Goal: Task Accomplishment & Management: Manage account settings

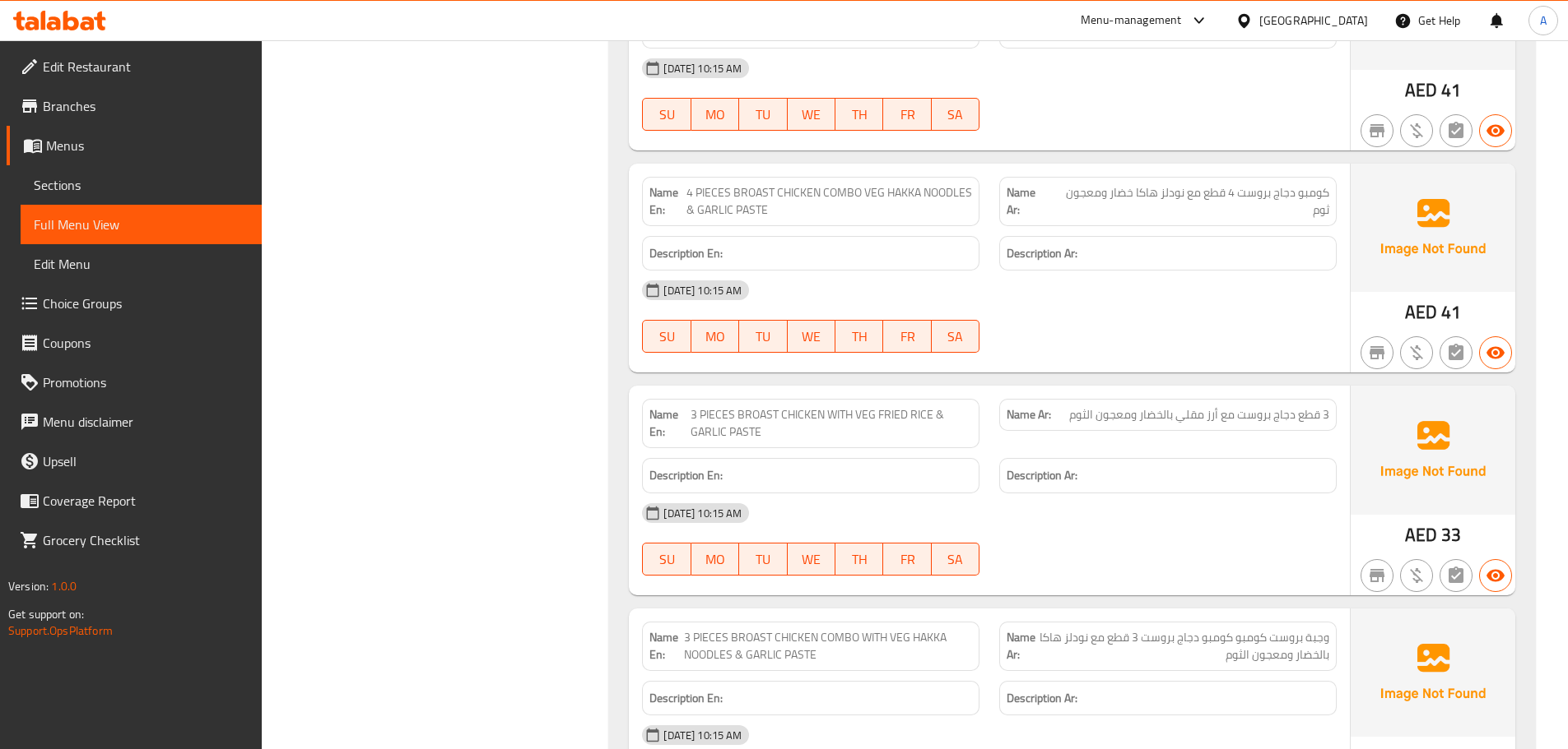
scroll to position [31796, 0]
click at [725, 406] on span "3 PIECES BROAST CHICKEN WITH VEG FRIED RICE & GARLIC PASTE" at bounding box center [831, 423] width 282 height 34
drag, startPoint x: 725, startPoint y: 306, endPoint x: 1208, endPoint y: 467, distance: 509.1
click at [1155, 386] on div "Name En: 3 PIECES BROAST CHICKEN WITH VEG FRIED RICE & GARLIC PASTE Name Ar: 3 …" at bounding box center [989, 491] width 721 height 210
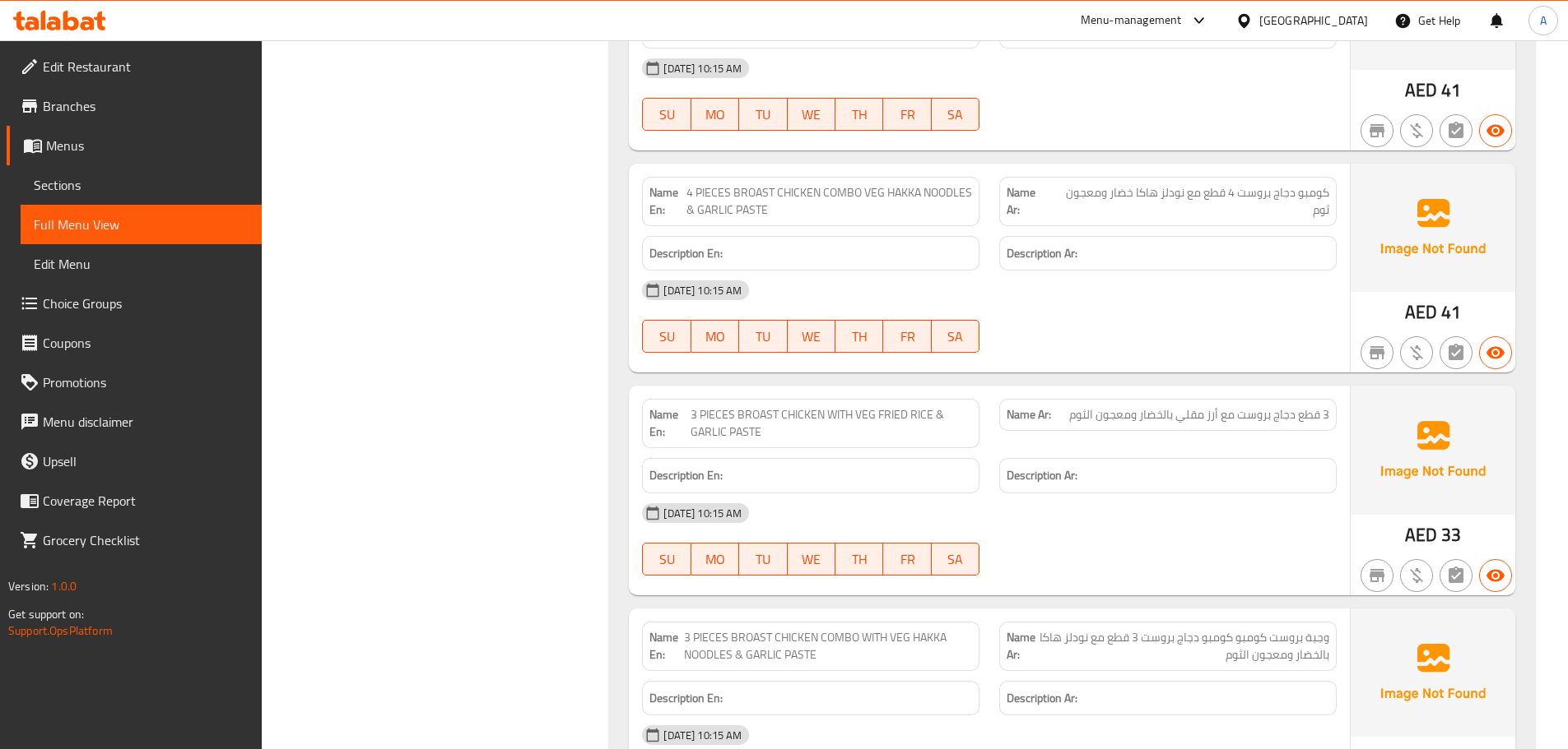
click at [1208, 566] on div at bounding box center [1167, 575] width 357 height 19
click at [704, 184] on span "4 PIECES BROAST CHICKEN COMBO VEG HAKKA NOODLES & GARLIC PASTE" at bounding box center [830, 201] width 287 height 34
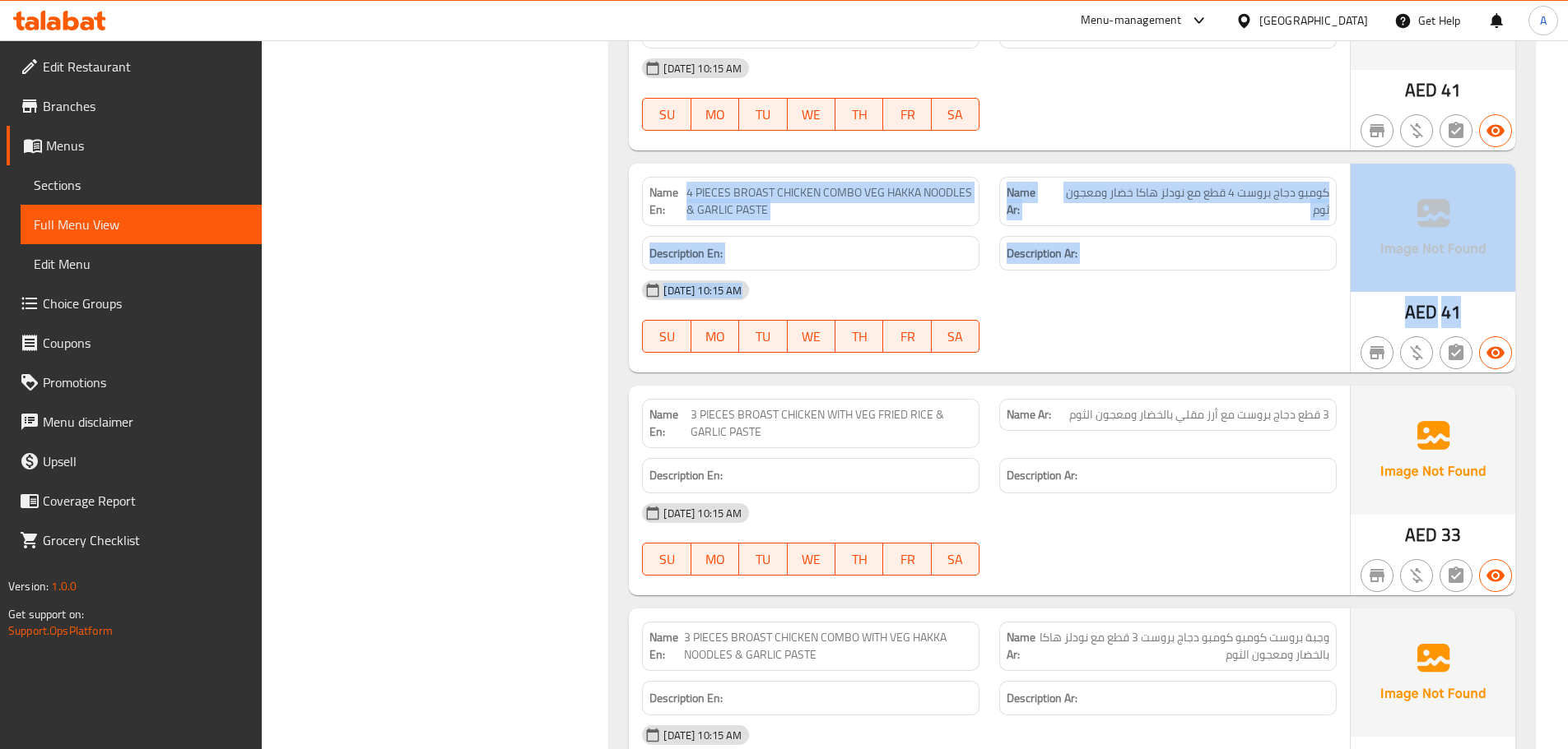
drag, startPoint x: 704, startPoint y: 81, endPoint x: 1072, endPoint y: 450, distance: 521.1
click at [1099, 494] on div "09-09-2025 10:15 AM SU MO TU WE TH FR SA" at bounding box center [989, 540] width 714 height 92
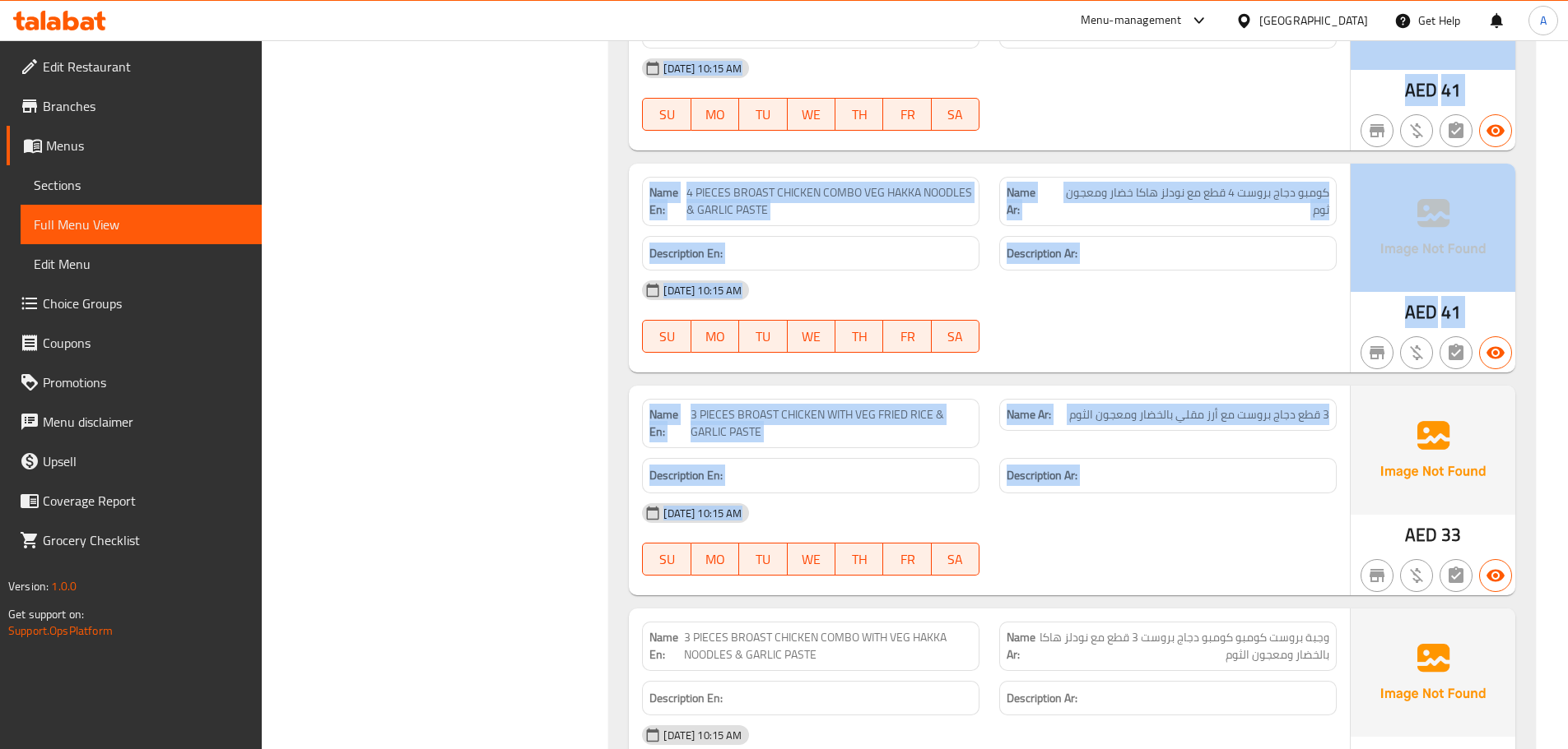
drag, startPoint x: 1213, startPoint y: 460, endPoint x: 558, endPoint y: 78, distance: 758.3
click at [655, 184] on strong "Name En:" at bounding box center [666, 201] width 36 height 34
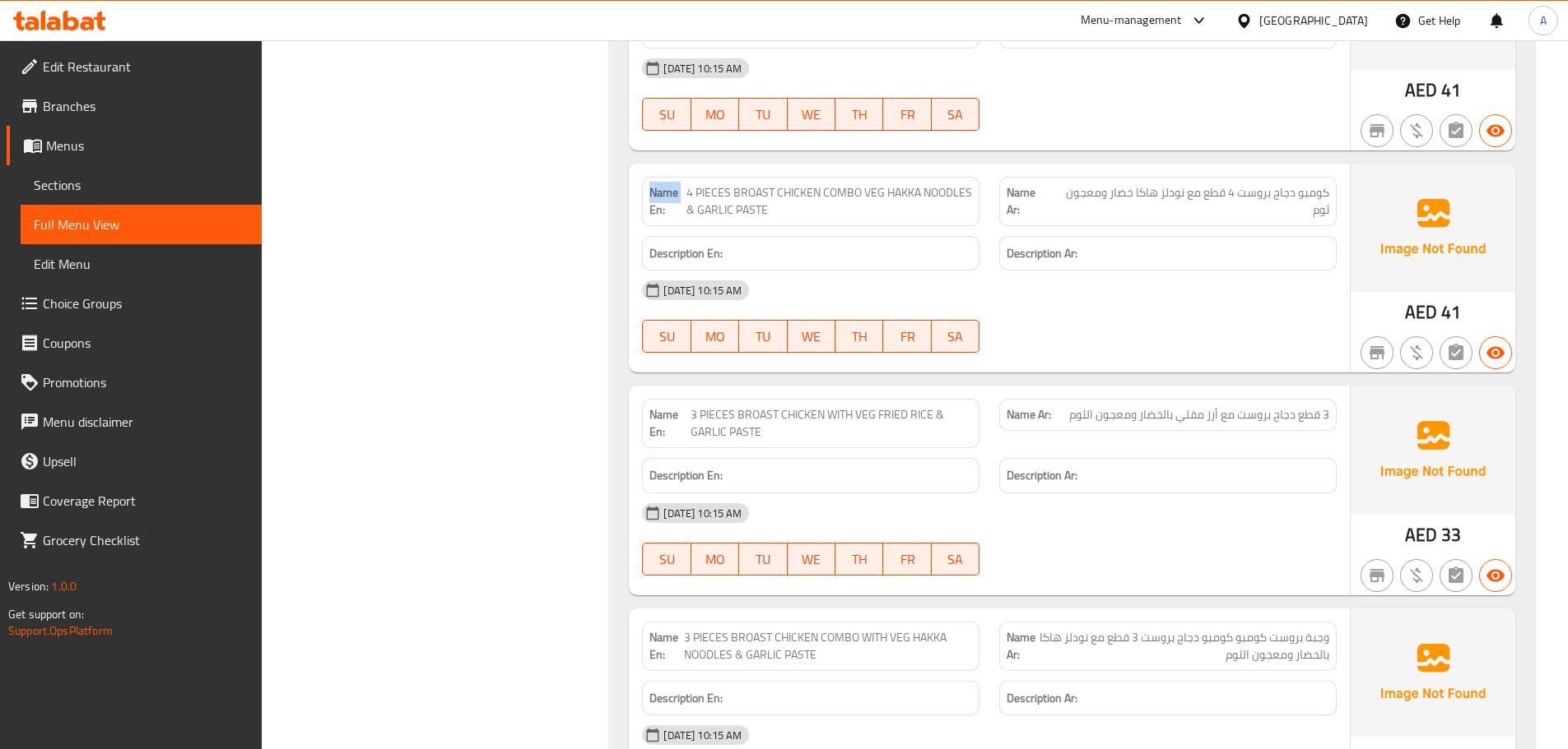
click at [655, 184] on strong "Name En:" at bounding box center [666, 201] width 36 height 34
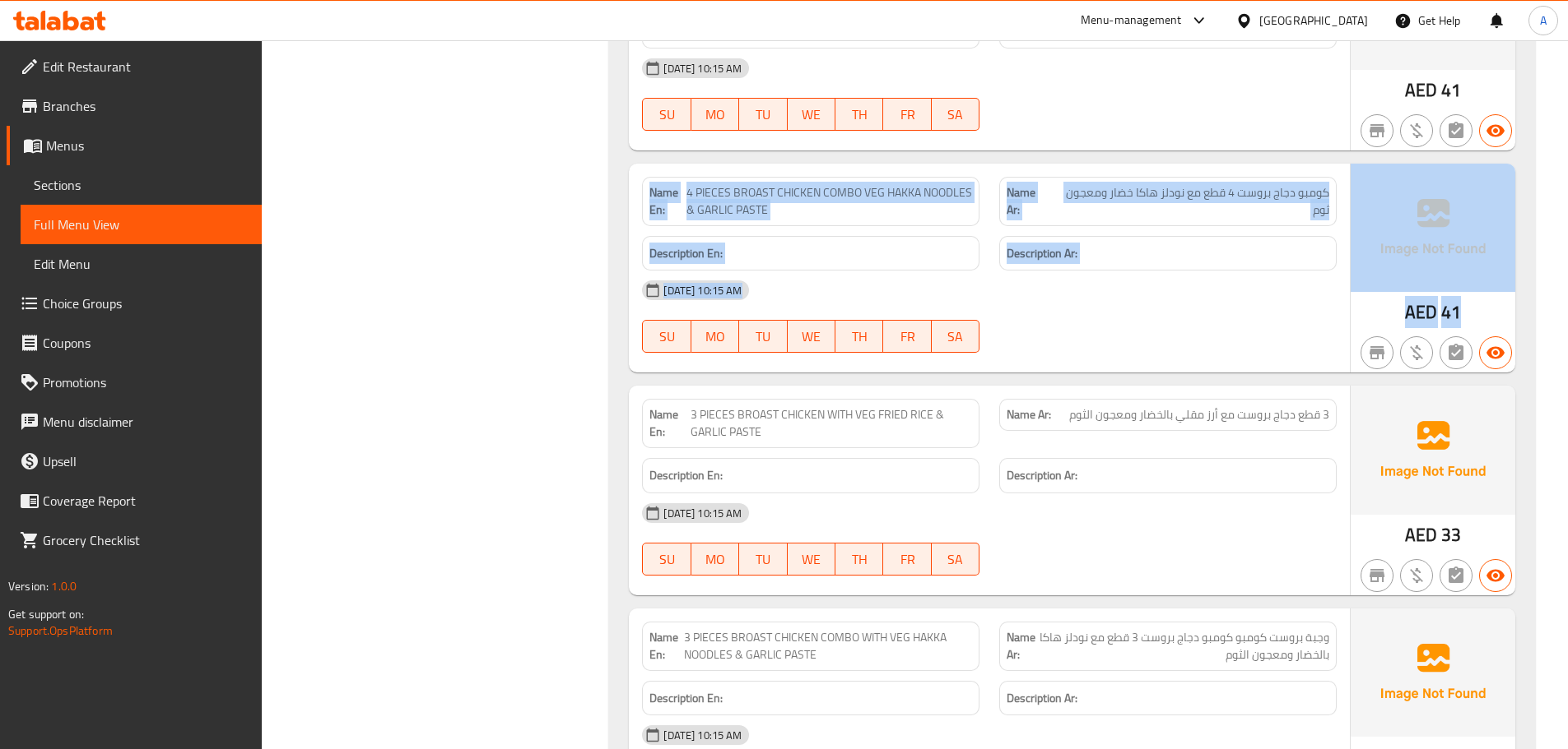
drag, startPoint x: 655, startPoint y: 88, endPoint x: 1013, endPoint y: 457, distance: 514.1
click at [1016, 566] on div at bounding box center [1167, 575] width 357 height 19
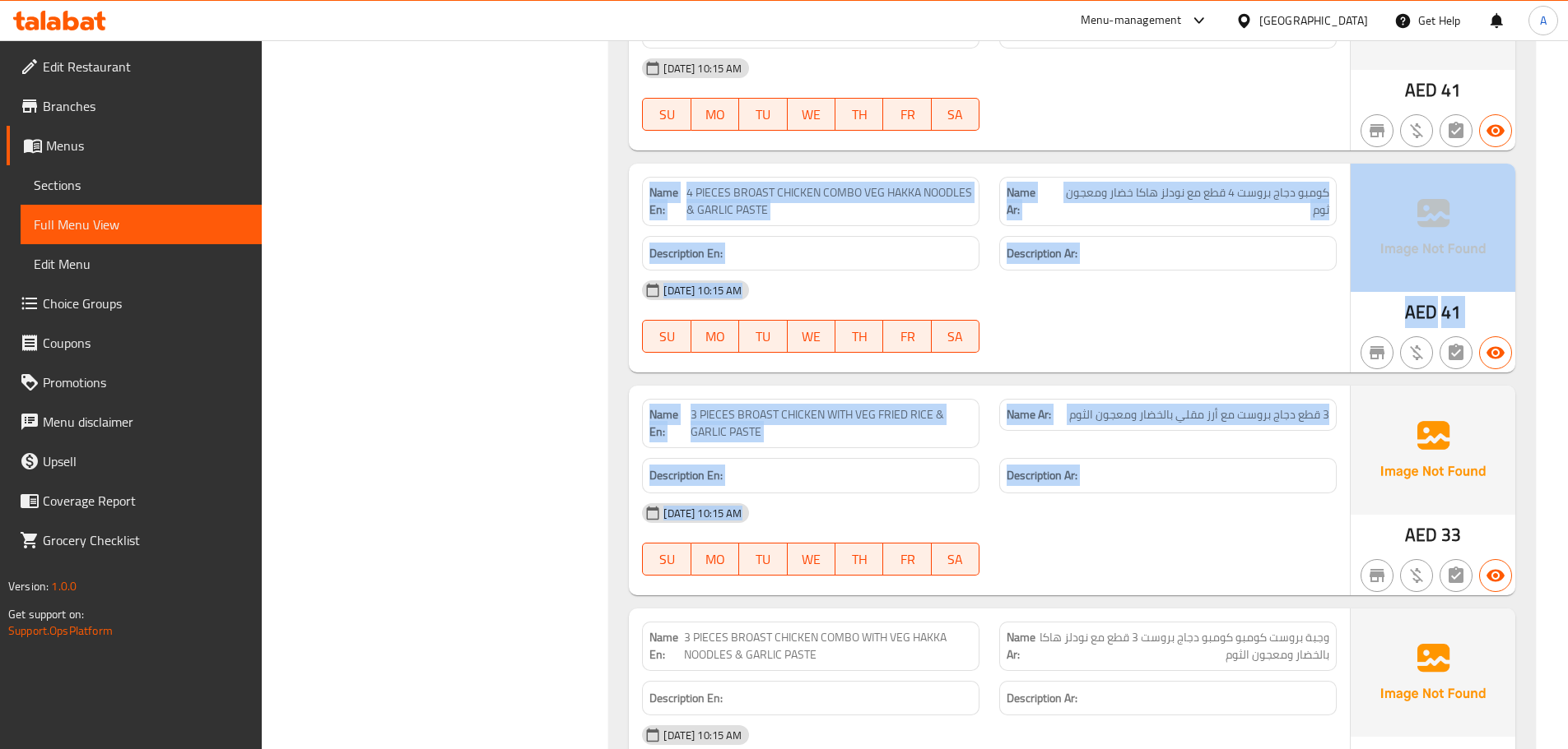
drag, startPoint x: 1290, startPoint y: 455, endPoint x: 642, endPoint y: 91, distance: 743.2
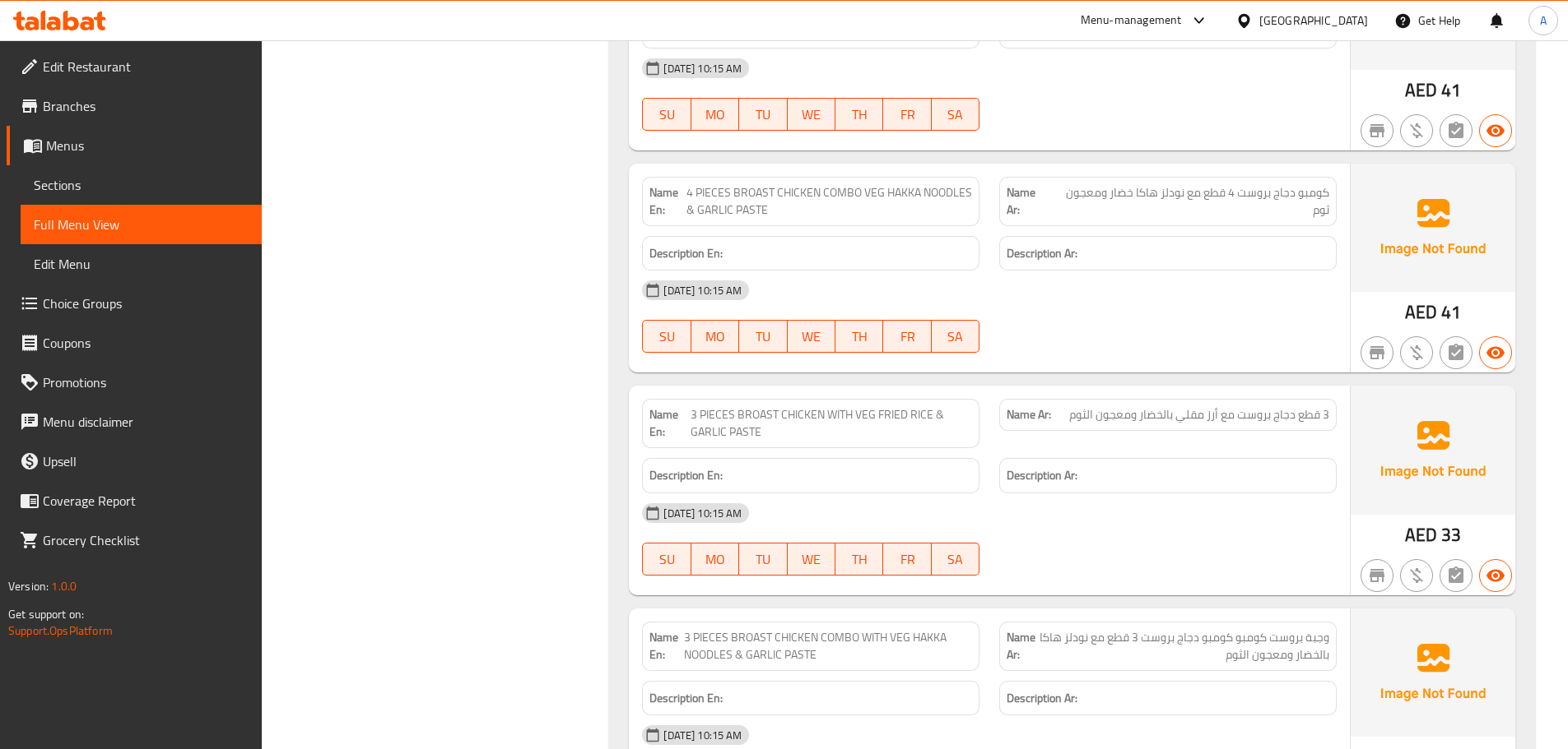
click at [674, 184] on strong "Name En:" at bounding box center [666, 201] width 36 height 34
drag, startPoint x: 674, startPoint y: 82, endPoint x: 1114, endPoint y: 141, distance: 443.9
click at [1065, 164] on div "Name En: 4 PIECES BROAST CHICKEN COMBO VEG HAKKA NOODLES & GARLIC PASTE Name Ar…" at bounding box center [989, 269] width 721 height 210
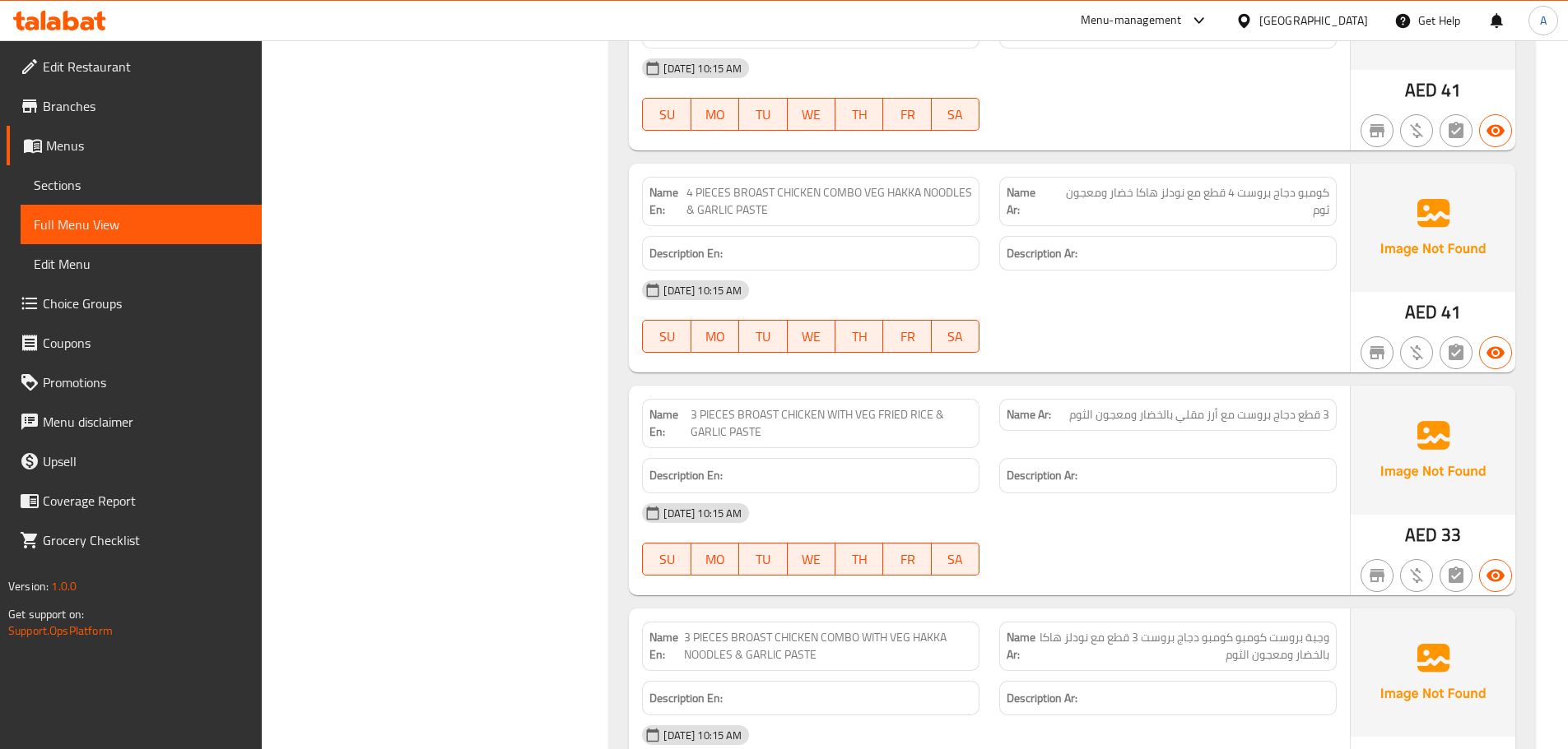
click at [1151, 271] on div "09-09-2025 10:15 AM SU MO TU WE TH FR SA" at bounding box center [989, 317] width 714 height 92
click at [687, 184] on span "4 PIECES BROAST CHICKEN COMBO VEG HAKKA NOODLES & GARLIC PASTE" at bounding box center [830, 201] width 287 height 34
drag, startPoint x: 687, startPoint y: 86, endPoint x: 1367, endPoint y: 176, distance: 685.9
click at [1296, 164] on div "Name En: 4 PIECES BROAST CHICKEN COMBO VEG HAKKA NOODLES & GARLIC PASTE Name Ar…" at bounding box center [989, 269] width 721 height 210
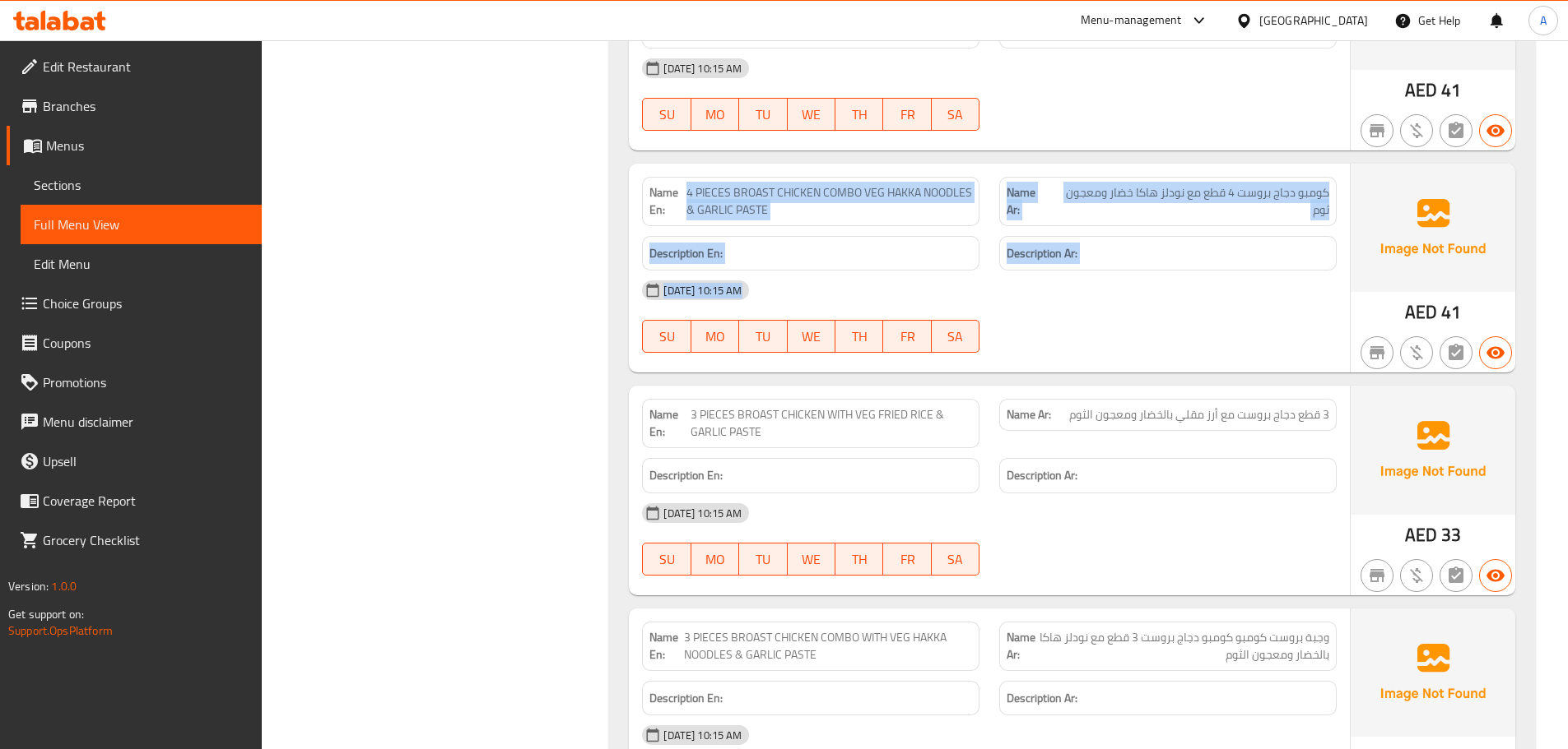
click at [1197, 271] on div "09-09-2025 10:15 AM SU MO TU WE TH FR SA" at bounding box center [989, 317] width 714 height 92
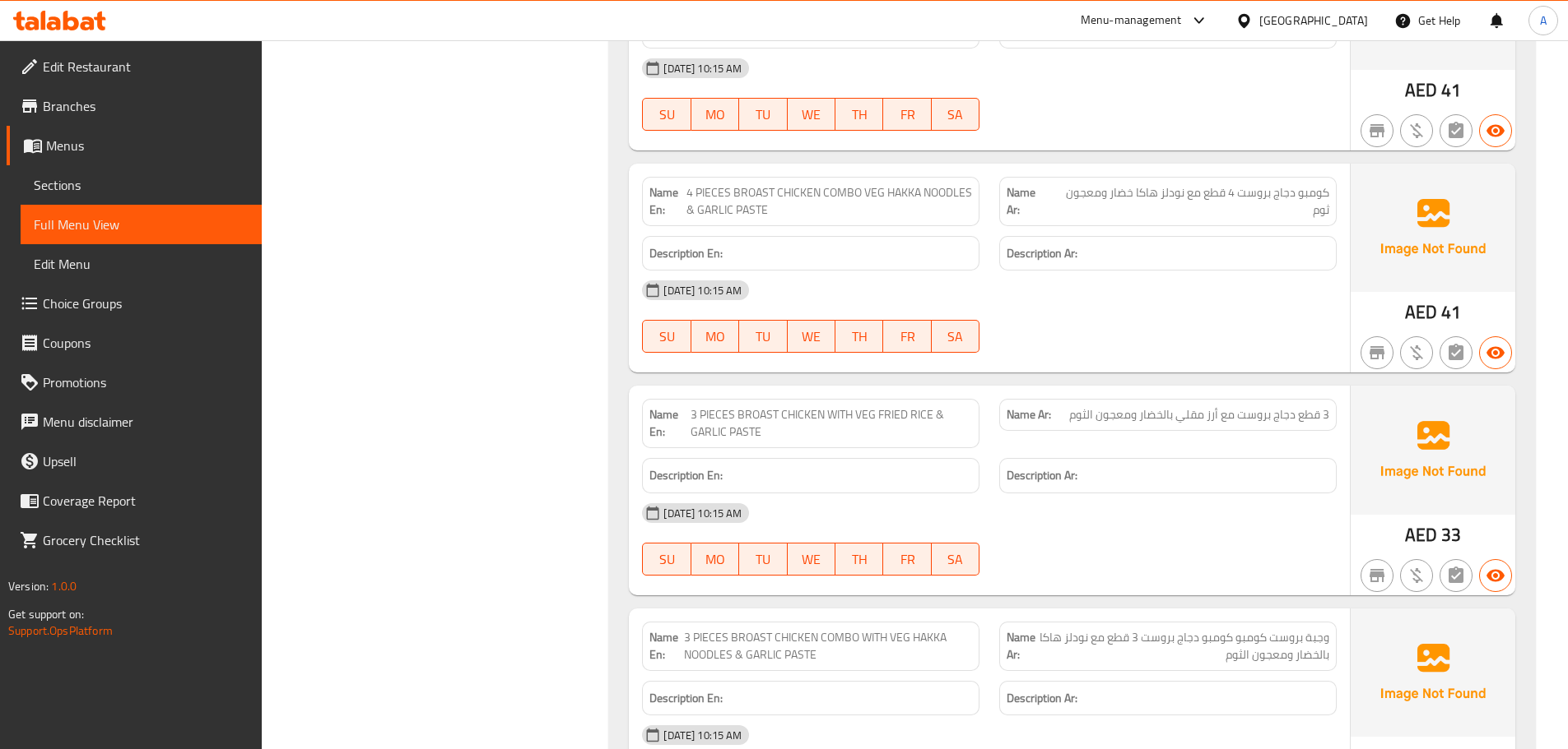
drag, startPoint x: 697, startPoint y: 83, endPoint x: 922, endPoint y: 127, distance: 229.3
click at [866, 164] on div "Name En: 4 PIECES BROAST CHICKEN COMBO VEG HAKKA NOODLES & GARLIC PASTE Name Ar…" at bounding box center [989, 269] width 721 height 210
click at [1166, 271] on div "09-09-2025 10:15 AM SU MO TU WE TH FR SA" at bounding box center [989, 317] width 714 height 92
click at [713, 184] on span "4 PIECES BROAST CHICKEN COMBO VEG HAKKA NOODLES & GARLIC PASTE" at bounding box center [830, 201] width 287 height 34
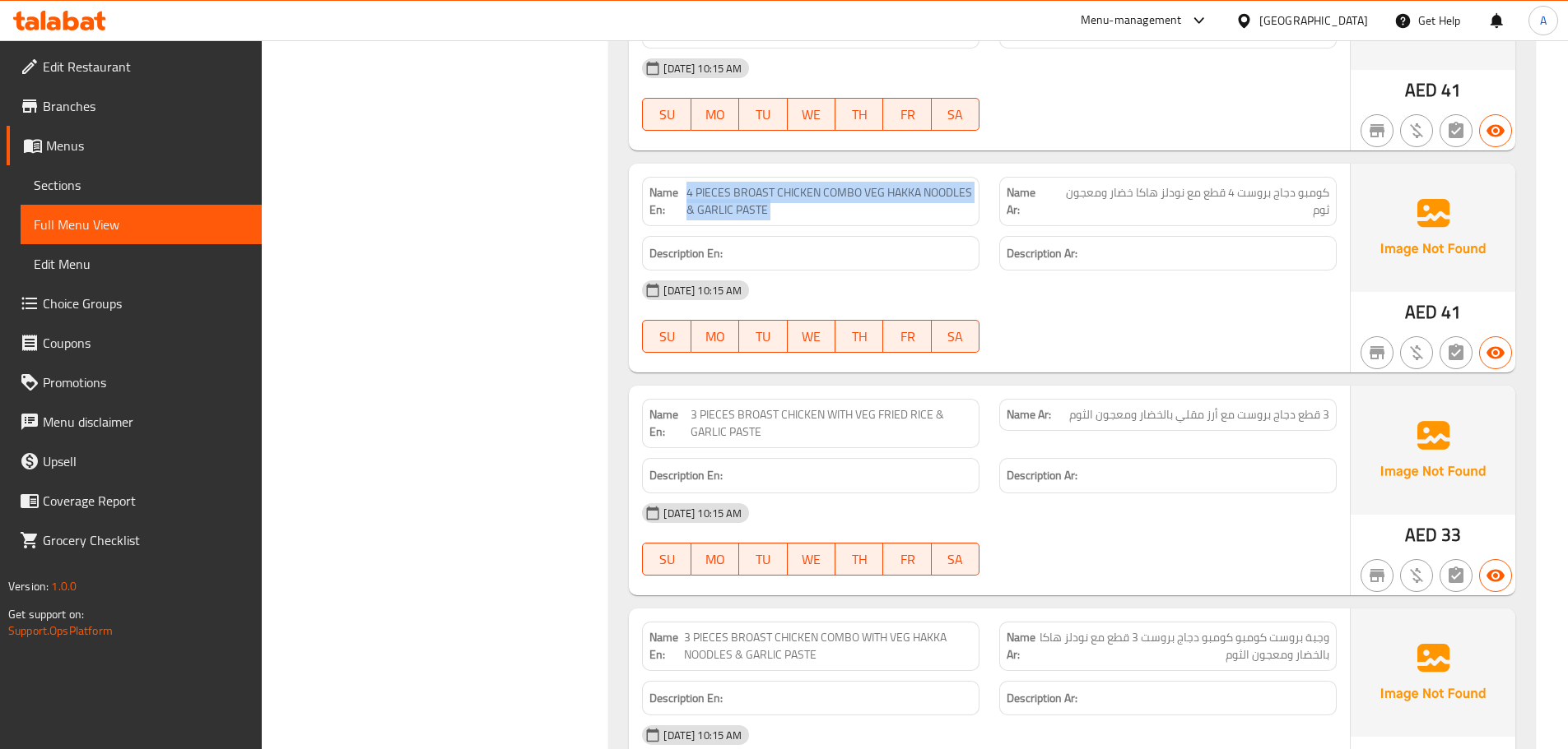
drag, startPoint x: 713, startPoint y: 88, endPoint x: 1120, endPoint y: 173, distance: 415.8
click at [1103, 164] on div "Name En: 4 PIECES BROAST CHICKEN COMBO VEG HAKKA NOODLES & GARLIC PASTE Name Ar…" at bounding box center [989, 269] width 721 height 210
drag, startPoint x: 1162, startPoint y: 228, endPoint x: 1149, endPoint y: 237, distance: 15.8
click at [1162, 271] on div "09-09-2025 10:15 AM SU MO TU WE TH FR SA" at bounding box center [989, 317] width 714 height 92
click at [1262, 184] on span "كومبو دجاج بروست 4 قطع مع نودلز هاكا خضار ومعجون ثوم" at bounding box center [1189, 201] width 279 height 34
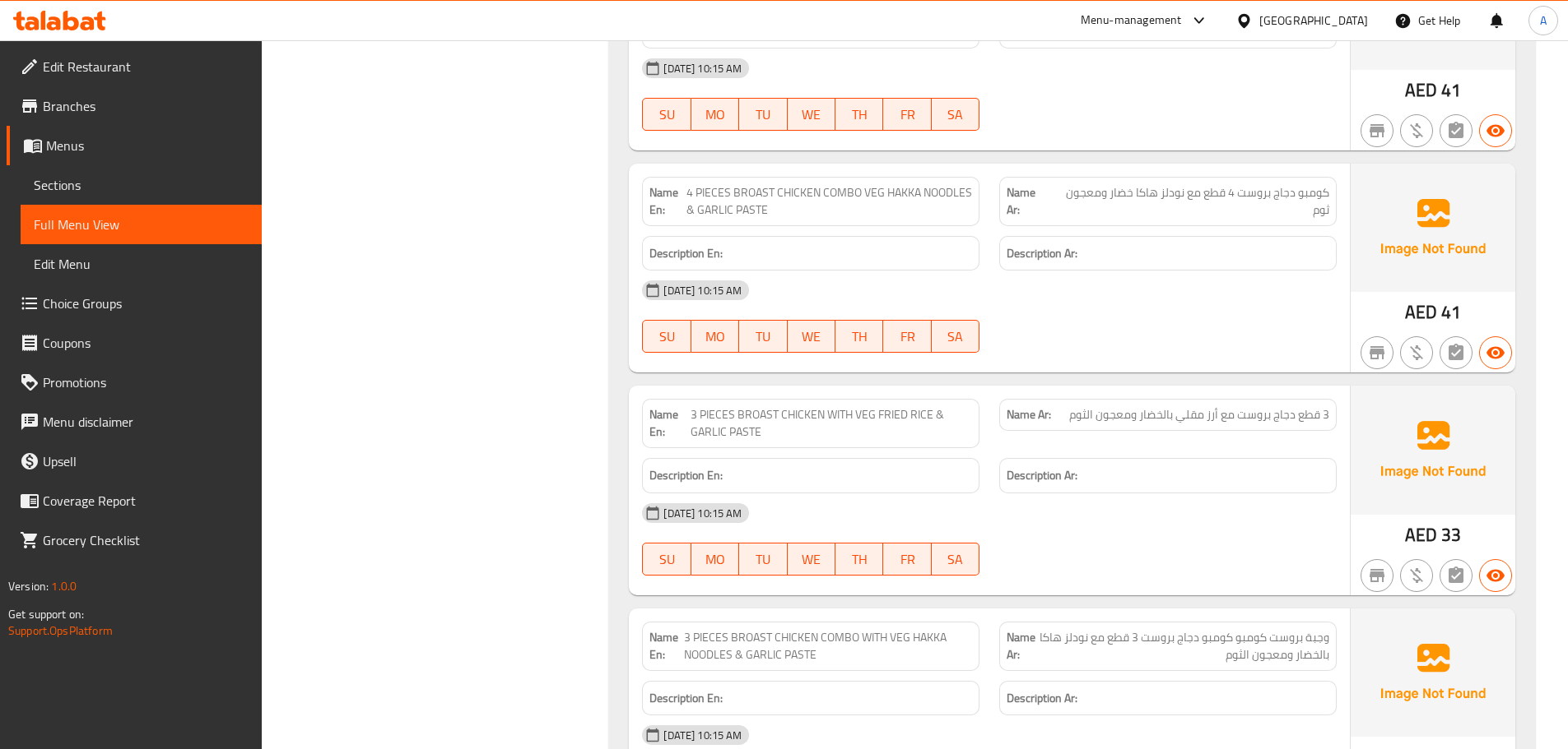
click at [1237, 343] on div at bounding box center [1167, 352] width 357 height 19
drag, startPoint x: 1227, startPoint y: 83, endPoint x: 1200, endPoint y: 88, distance: 27.5
click at [1206, 184] on span "كومبو دجاج بروست 4 قطع مع نودلز هاكا خضار ومعجون ثوم" at bounding box center [1189, 201] width 279 height 34
click at [1193, 271] on div "09-09-2025 10:15 AM SU MO TU WE TH FR SA" at bounding box center [989, 317] width 714 height 92
drag, startPoint x: 1111, startPoint y: 75, endPoint x: 1119, endPoint y: 170, distance: 95.3
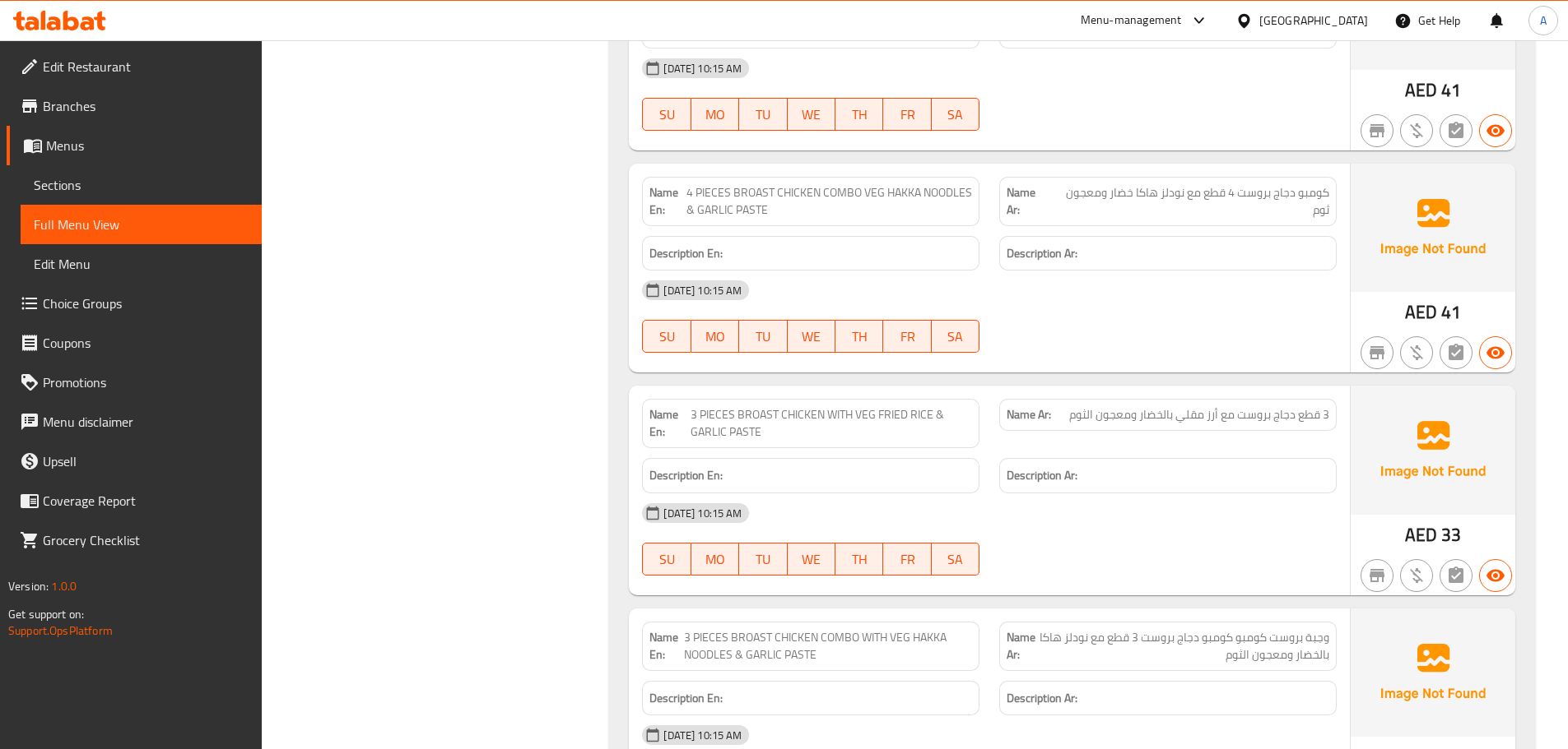
click at [1109, 184] on span "كومبو دجاج بروست 4 قطع مع نودلز هاكا خضار ومعجون ثوم" at bounding box center [1189, 201] width 279 height 34
drag, startPoint x: 1119, startPoint y: 170, endPoint x: 1043, endPoint y: 227, distance: 95.0
click at [1119, 271] on div "[DATE] 10:15 AM" at bounding box center [989, 290] width 714 height 40
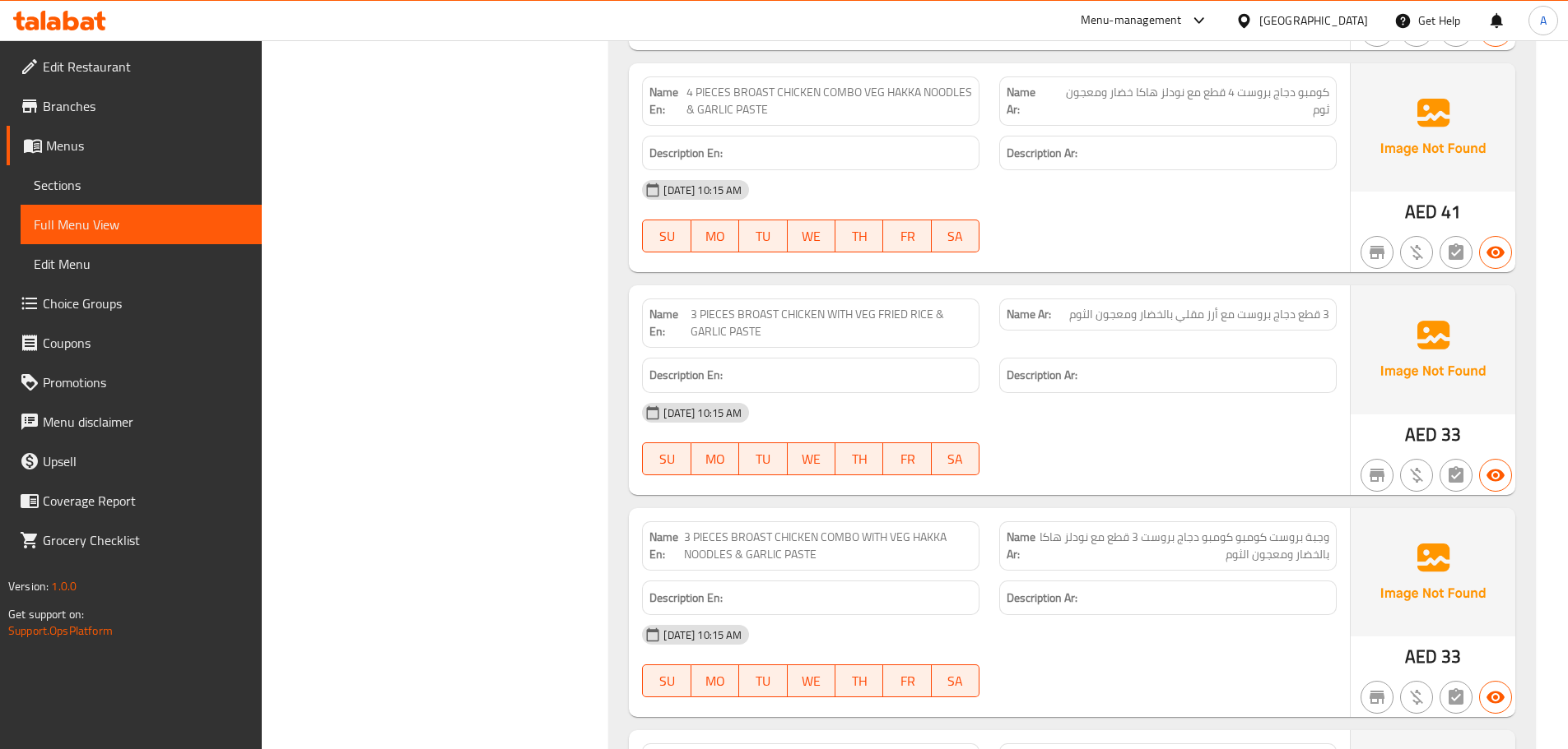
scroll to position [31960, 0]
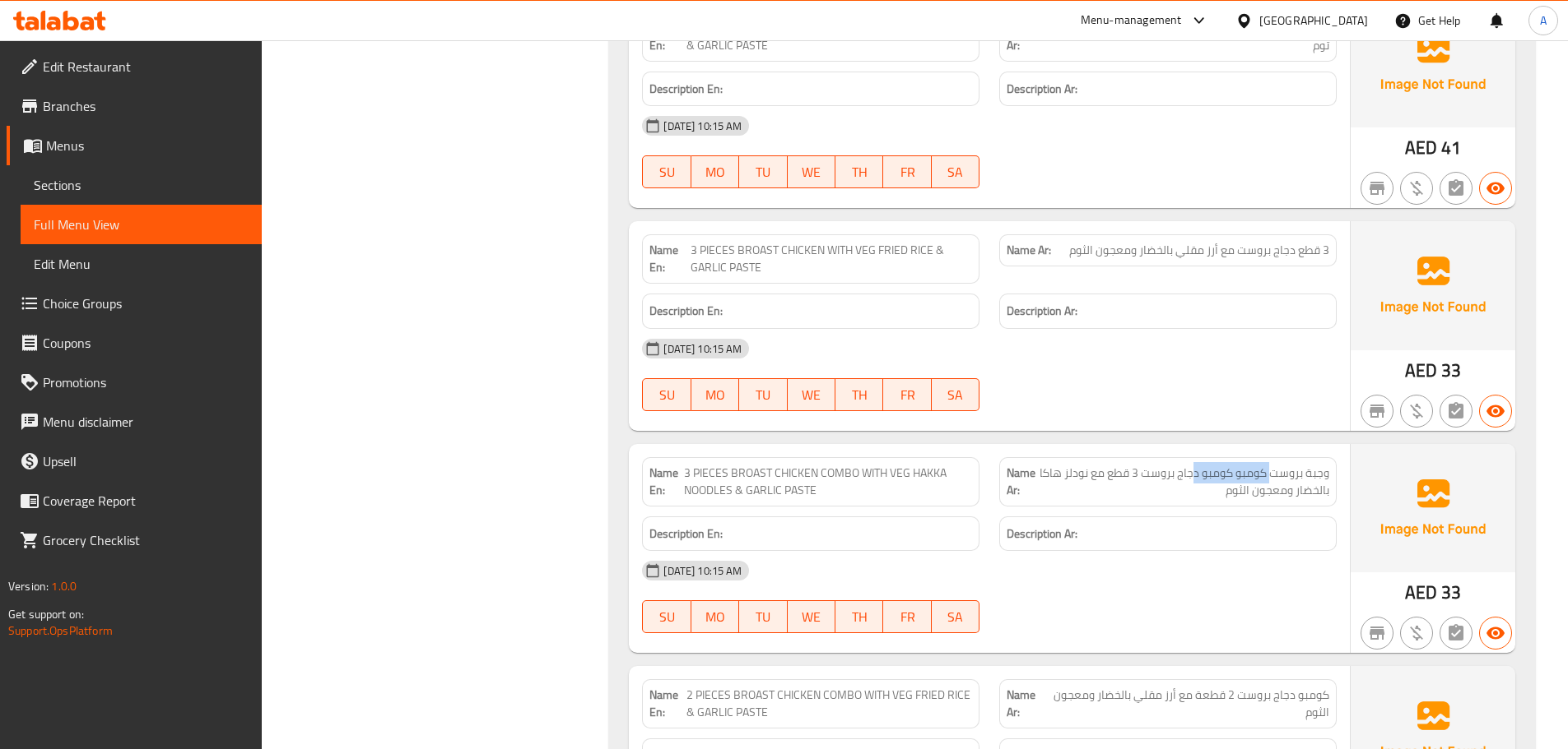
drag, startPoint x: 1223, startPoint y: 370, endPoint x: 1183, endPoint y: 362, distance: 40.8
click at [1184, 464] on span "وجبة بروست كومبو كومبو دجاج بروست 3 قطع مع نودلز هاكا بالخضار ومعجون الثوم" at bounding box center [1185, 481] width 289 height 34
click at [1196, 325] on div "Name En: 4 PIECES BROAST CHICKEN COMBO VEG. FRIED RICE & GARLIC PASTE Name Ar: …" at bounding box center [1072, 673] width 925 height 1806
click at [1218, 464] on span "وجبة بروست كومبو كومبو دجاج بروست 3 قطع مع نودلز هاكا بالخضار ومعجون الثوم" at bounding box center [1185, 481] width 289 height 34
drag, startPoint x: 1218, startPoint y: 370, endPoint x: 1239, endPoint y: 369, distance: 21.0
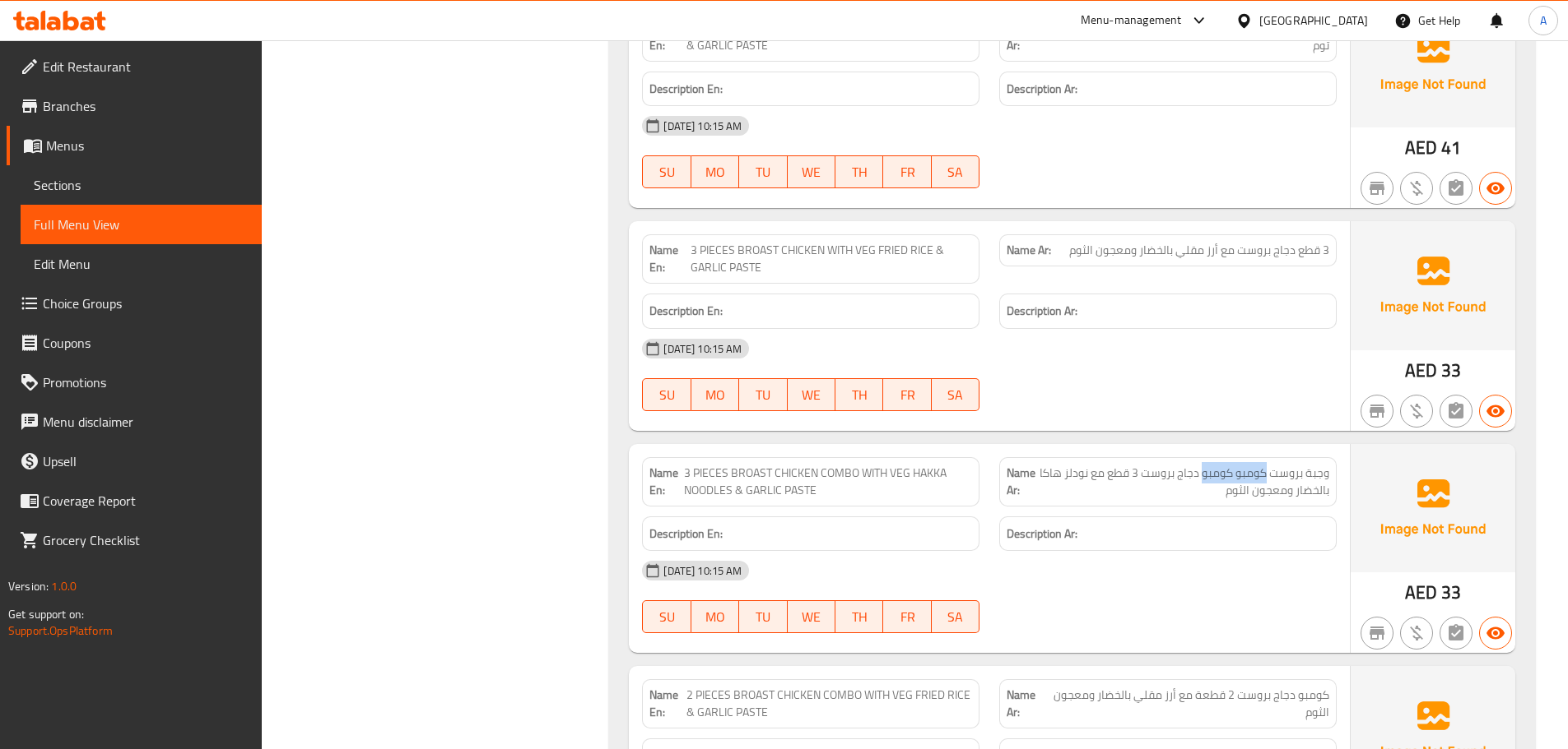
click at [1239, 464] on span "وجبة بروست كومبو كومبو دجاج بروست 3 قطع مع نودلز هاكا بالخضار ومعجون الثوم" at bounding box center [1185, 481] width 289 height 34
click at [704, 464] on span "3 PIECES BROAST CHICKEN COMBO WITH VEG HAKKA NOODLES & GARLIC PASTE" at bounding box center [828, 481] width 288 height 34
copy span "3 PIECES BROAST CHICKEN COMBO WITH VEG HAKKA NOODLES & GARLIC PASTE"
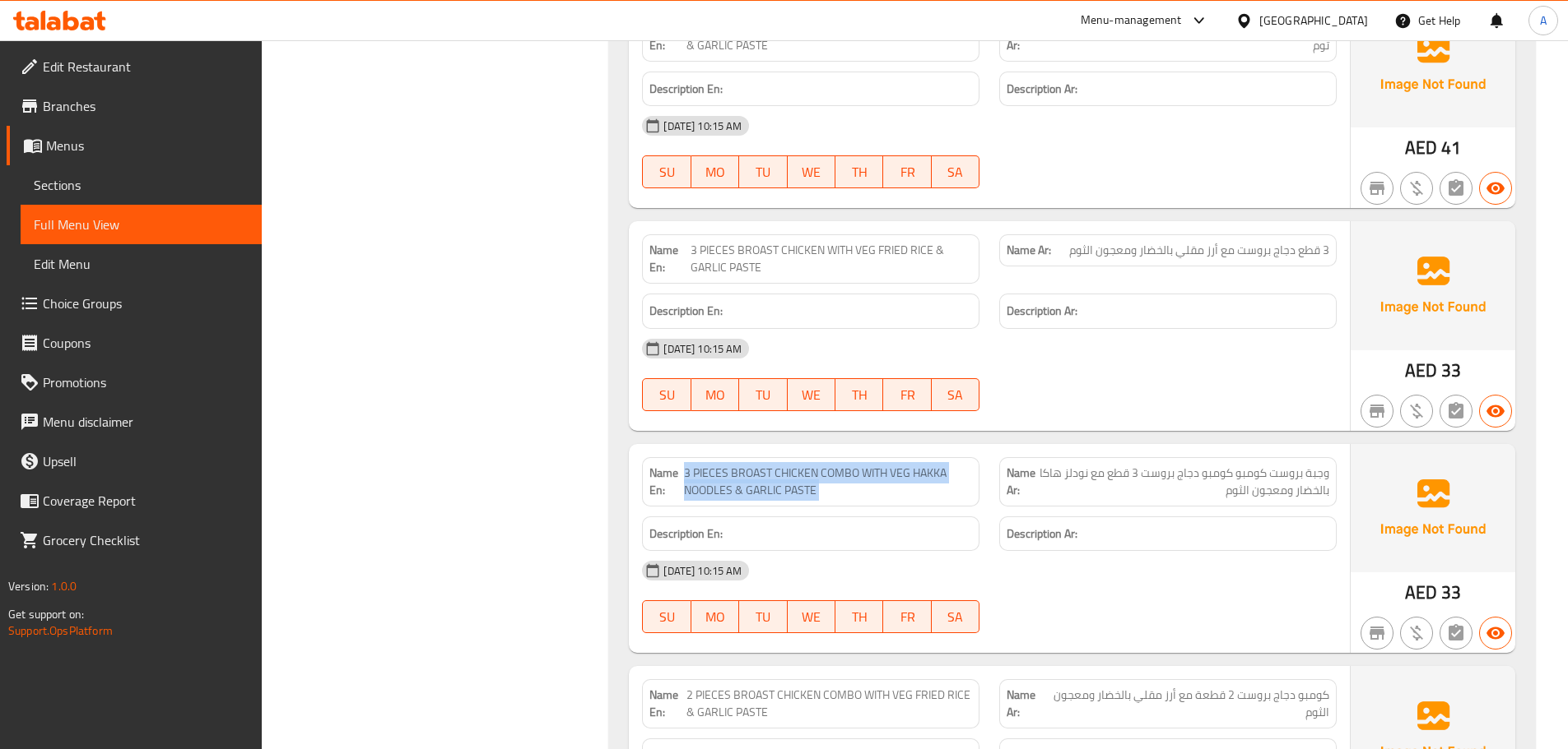
click at [1218, 464] on span "وجبة بروست كومبو كومبو دجاج بروست 3 قطع مع نودلز هاكا بالخضار ومعجون الثوم" at bounding box center [1185, 481] width 289 height 34
click at [1245, 551] on div "[DATE] 10:15 AM" at bounding box center [989, 570] width 714 height 40
click at [1126, 457] on div "Name Ar: وجبة بروست كومبو كومبو دجاج بروست 3 قطع مع نودلز هاكا بالخضار ومعجون ا…" at bounding box center [1168, 482] width 337 height 50
drag, startPoint x: 1147, startPoint y: 513, endPoint x: 1129, endPoint y: 531, distance: 25.5
click at [1147, 551] on div "09-09-2025 10:15 AM SU MO TU WE TH FR SA" at bounding box center [989, 597] width 714 height 92
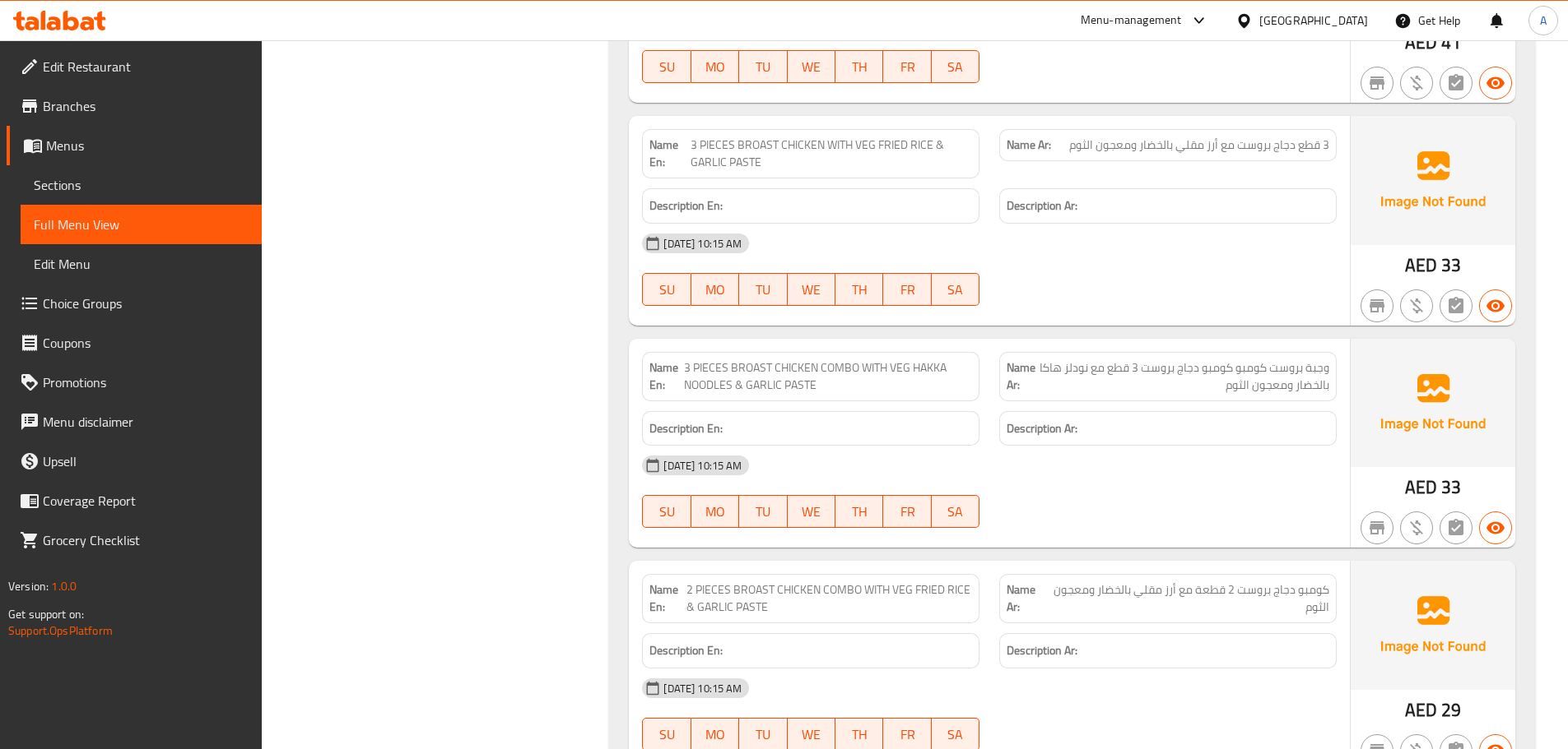
scroll to position [32207, 0]
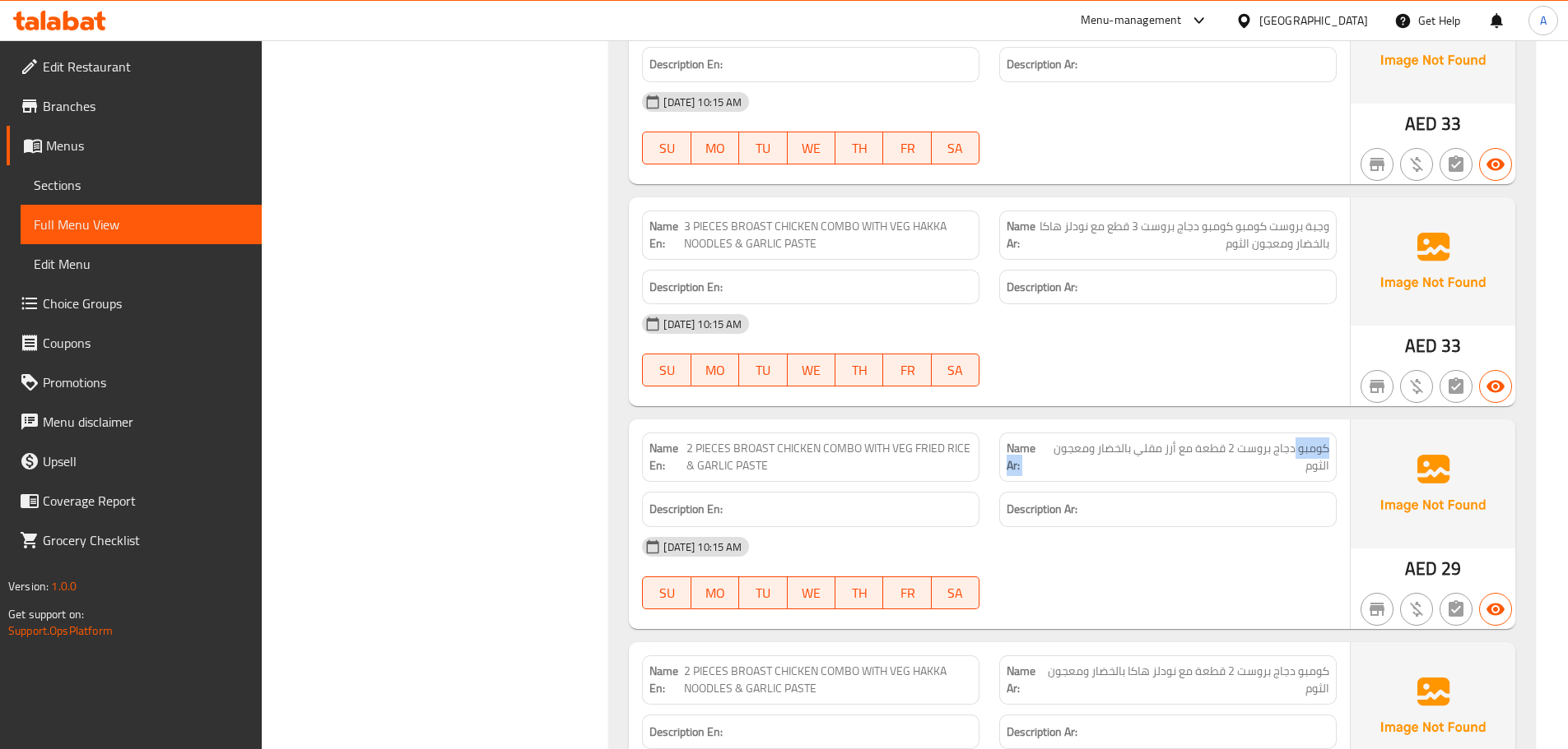
drag, startPoint x: 1294, startPoint y: 334, endPoint x: 1039, endPoint y: 338, distance: 255.0
click at [1039, 440] on p "Name Ar: كومبو دجاج بروست 2 قطعة مع أرز مقلي بالخضار ومعجون الثوم" at bounding box center [1168, 457] width 323 height 34
click at [1164, 527] on div "09-09-2025 10:15 AM SU MO TU WE TH FR SA" at bounding box center [989, 573] width 714 height 92
drag, startPoint x: 722, startPoint y: 326, endPoint x: 987, endPoint y: 449, distance: 292.2
click at [891, 419] on div "Name En: 2 PIECES BROAST CHICKEN COMBO WITH VEG FRIED RICE & GARLIC PASTE Name …" at bounding box center [989, 524] width 721 height 210
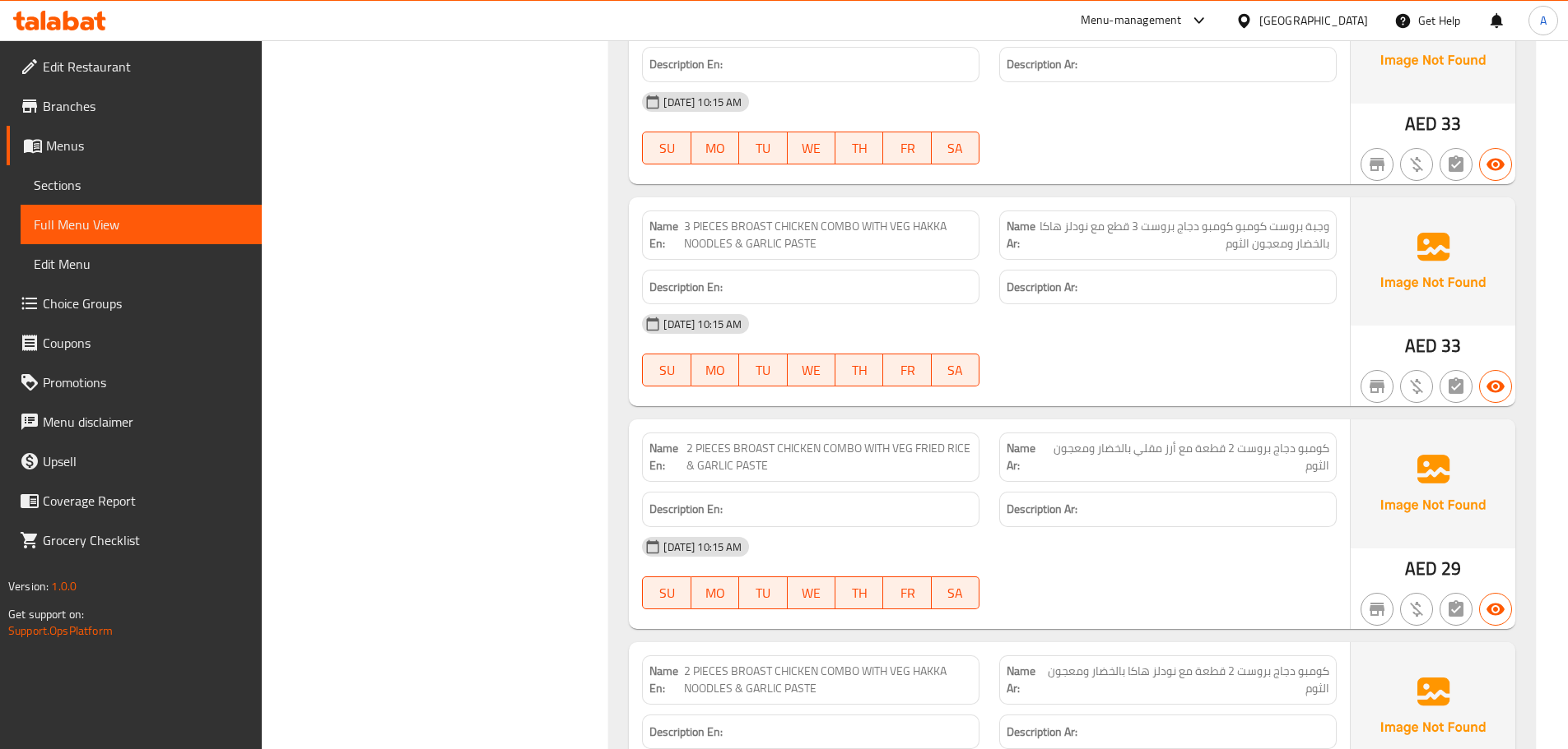
click at [1027, 527] on div "09-09-2025 10:15 AM SU MO TU WE TH FR SA" at bounding box center [989, 573] width 714 height 92
drag, startPoint x: 702, startPoint y: 566, endPoint x: 1101, endPoint y: 521, distance: 401.5
click at [811, 663] on span "2 PIECES BROAST CHICKEN COMBO WITH VEG HAKKA NOODLES & GARLIC PASTE" at bounding box center [828, 680] width 288 height 34
click at [1147, 509] on div "Name En: 2 PIECES BROAST CHICKEN COMBO WITH VEG FRIED RICE & GARLIC PASTE Name …" at bounding box center [989, 524] width 721 height 210
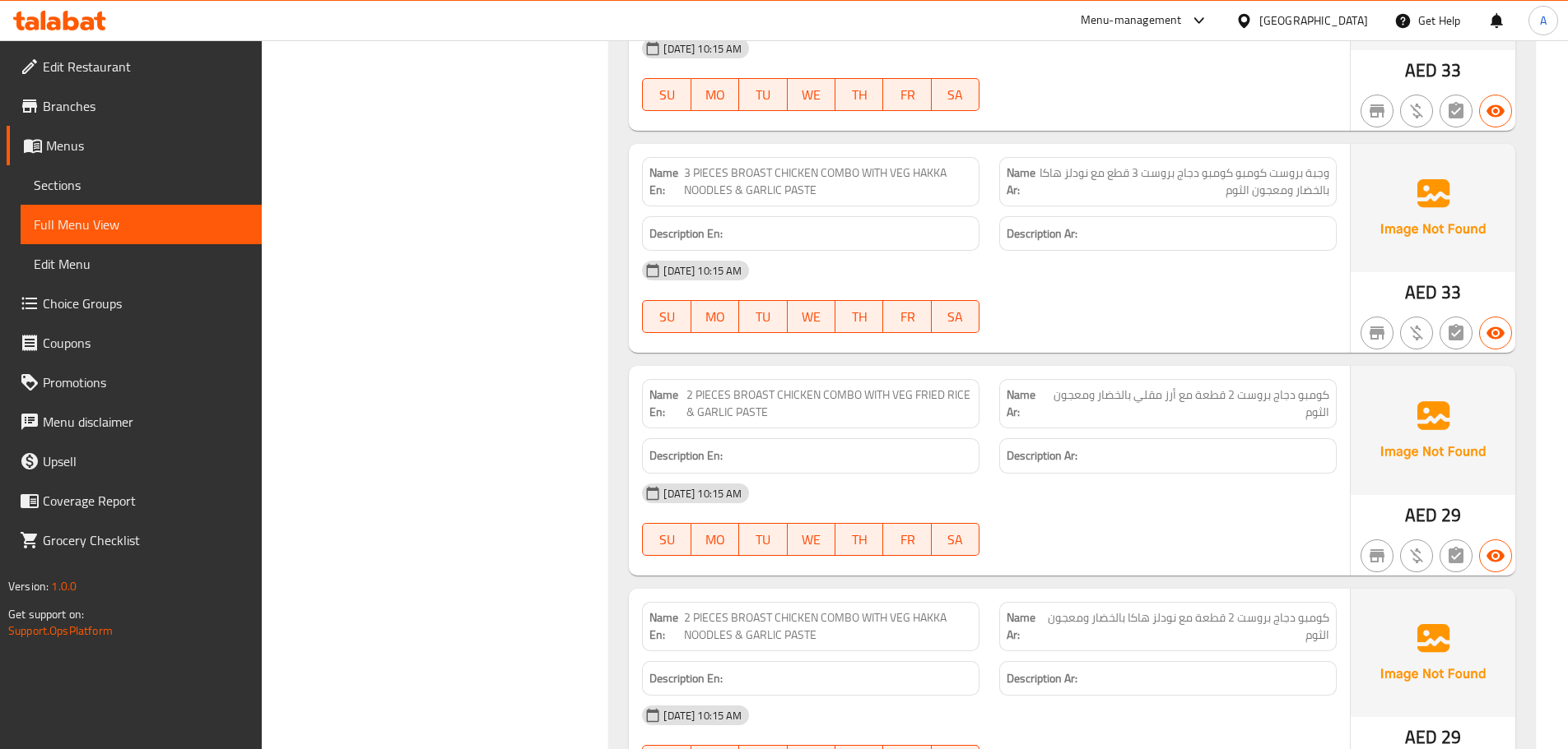
scroll to position [32290, 0]
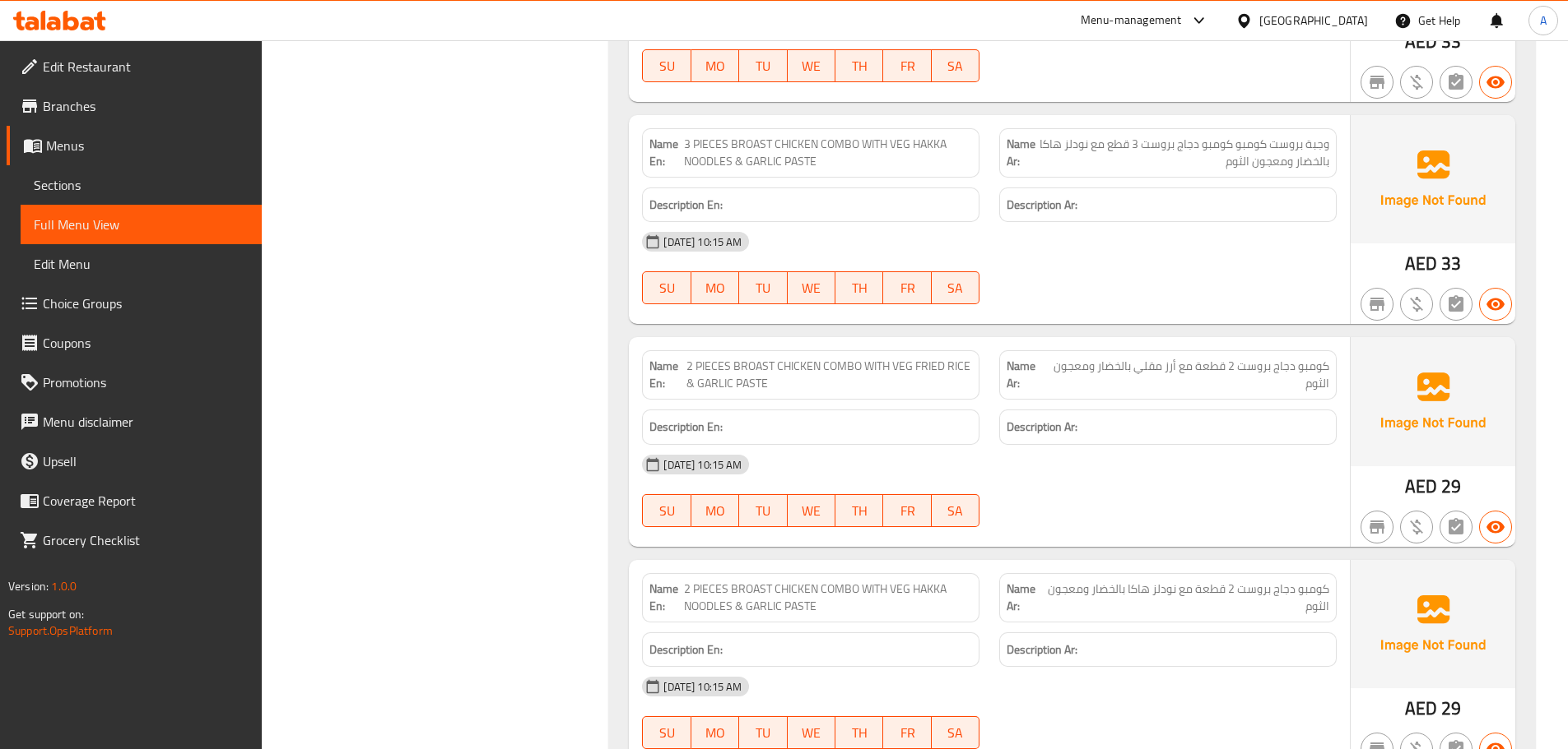
drag, startPoint x: 1222, startPoint y: 486, endPoint x: 1151, endPoint y: 486, distance: 71.0
click at [1151, 580] on span "كومبو دجاج بروست 2 قطعة مع نودلز هاكا بالخضار ومعجون الثوم" at bounding box center [1187, 597] width 281 height 34
click at [1149, 667] on div "[DATE] 10:15 AM" at bounding box center [989, 686] width 714 height 40
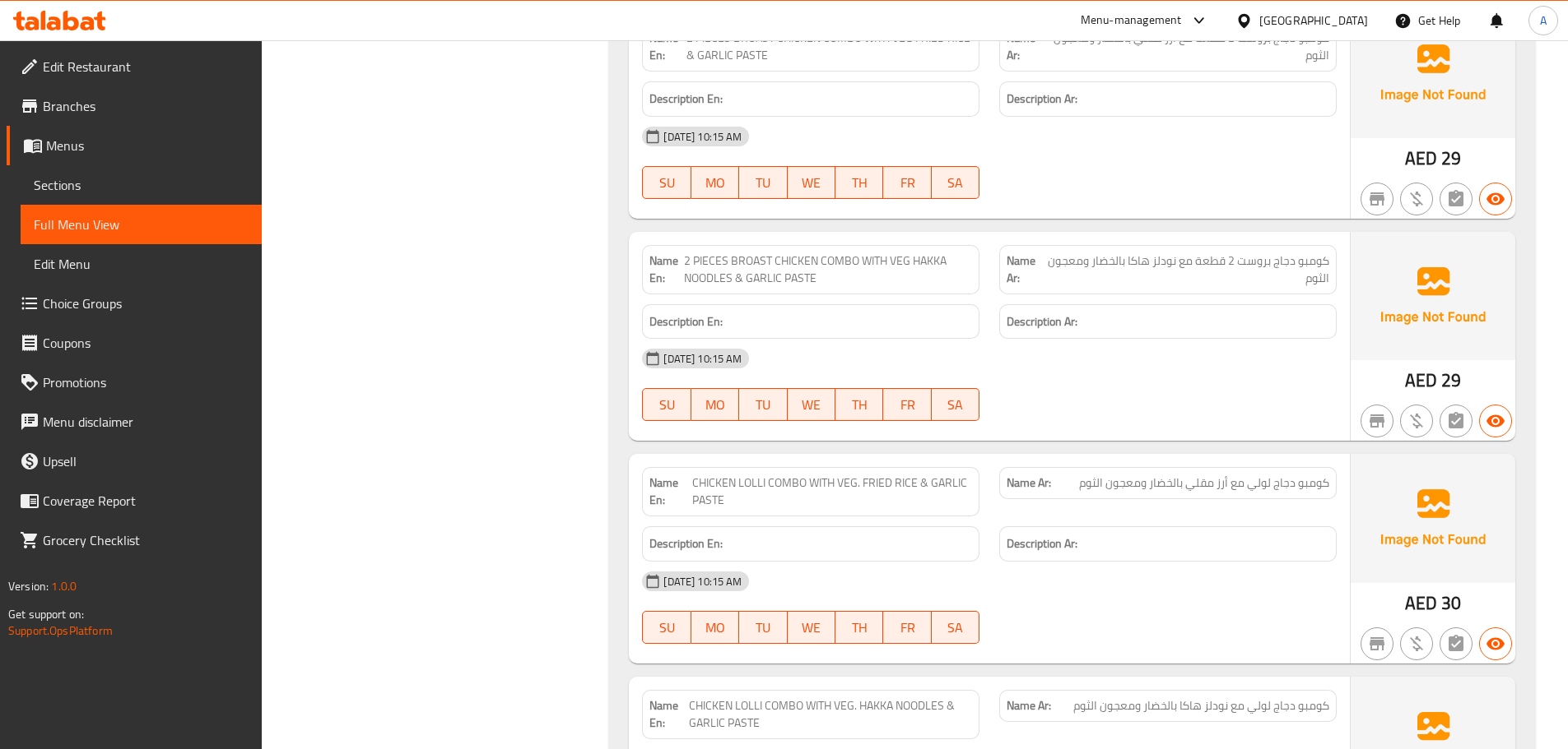
scroll to position [32619, 0]
drag, startPoint x: 707, startPoint y: 373, endPoint x: 1020, endPoint y: 411, distance: 315.3
click at [958, 474] on span "CHICKEN LOLLI COMBO WITH VEG. FRIED RICE & GARLIC PASTE" at bounding box center [832, 490] width 280 height 34
drag, startPoint x: 1152, startPoint y: 454, endPoint x: 1119, endPoint y: 490, distance: 48.8
click at [1152, 561] on div "[DATE] 10:15 AM" at bounding box center [989, 580] width 714 height 40
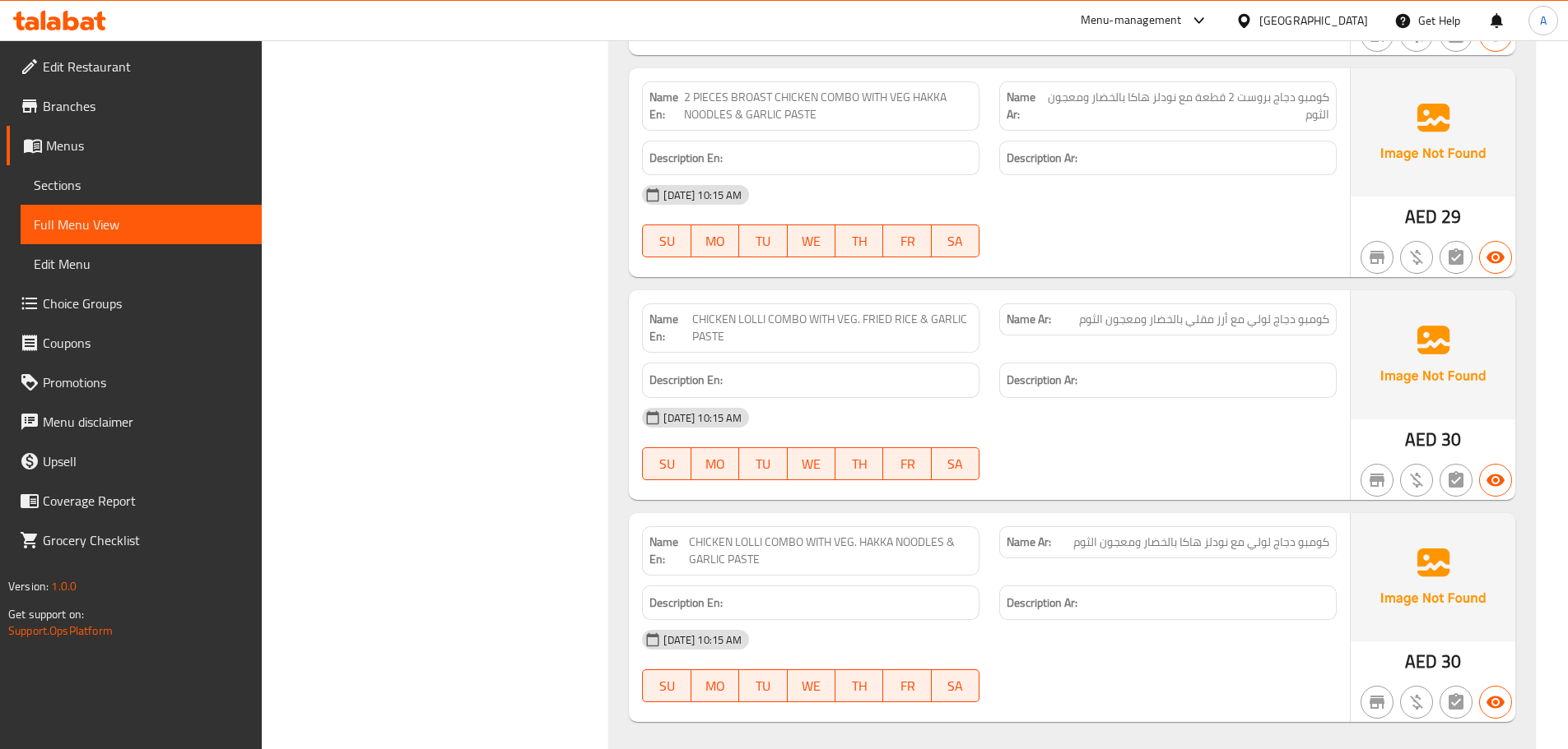
scroll to position [32783, 0]
drag, startPoint x: 720, startPoint y: 427, endPoint x: 837, endPoint y: 437, distance: 117.4
click at [760, 532] on span "CHICKEN LOLLI COMBO WITH VEG. HAKKA NOODLES & GARLIC PASTE" at bounding box center [830, 549] width 283 height 34
drag, startPoint x: 1298, startPoint y: 431, endPoint x: 1132, endPoint y: 420, distance: 166.4
click at [1132, 532] on span "كومبو دجاج لولي مع نودلز هاكا بالخضار ومعجون الثوم" at bounding box center [1201, 541] width 256 height 18
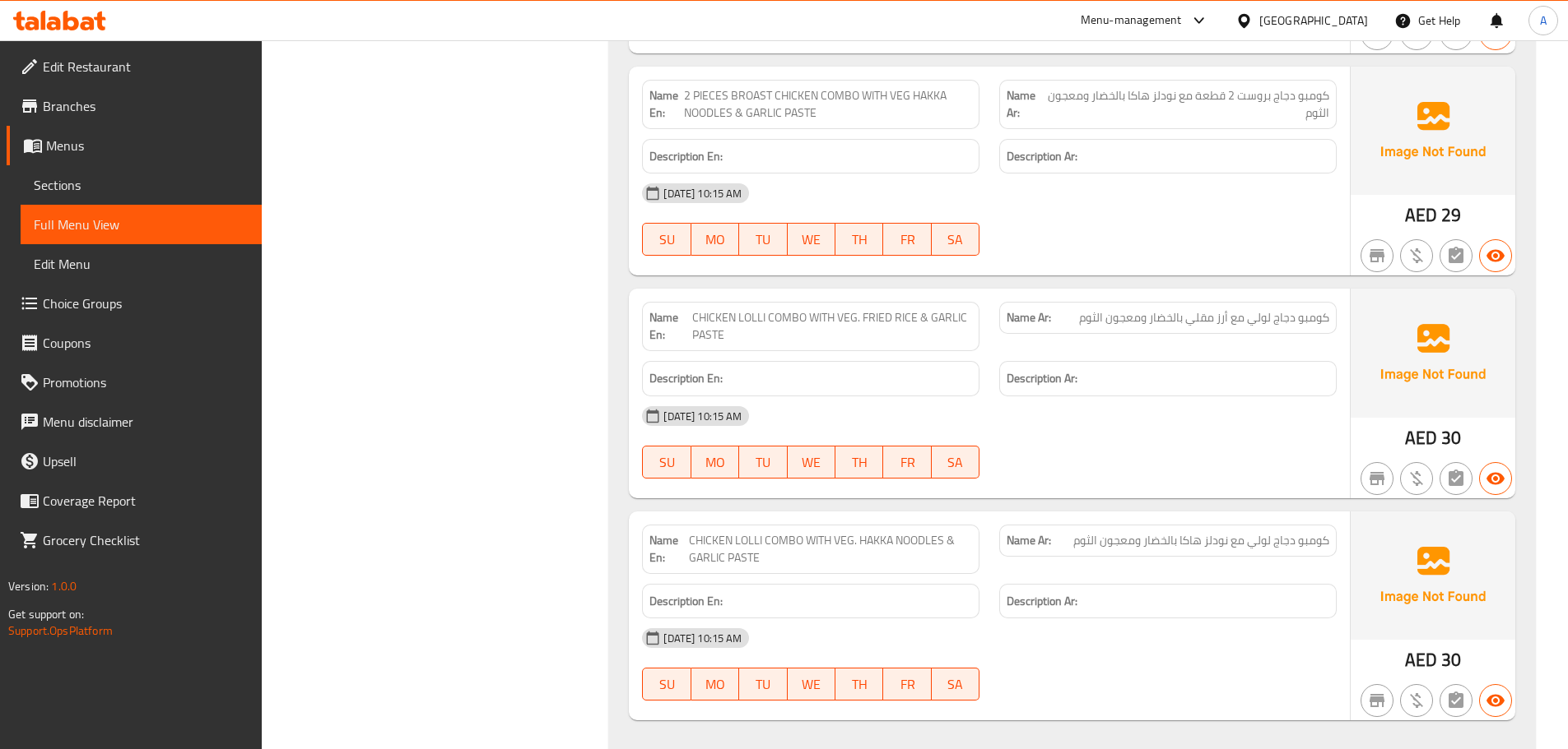
click at [1154, 469] on div at bounding box center [1167, 478] width 357 height 19
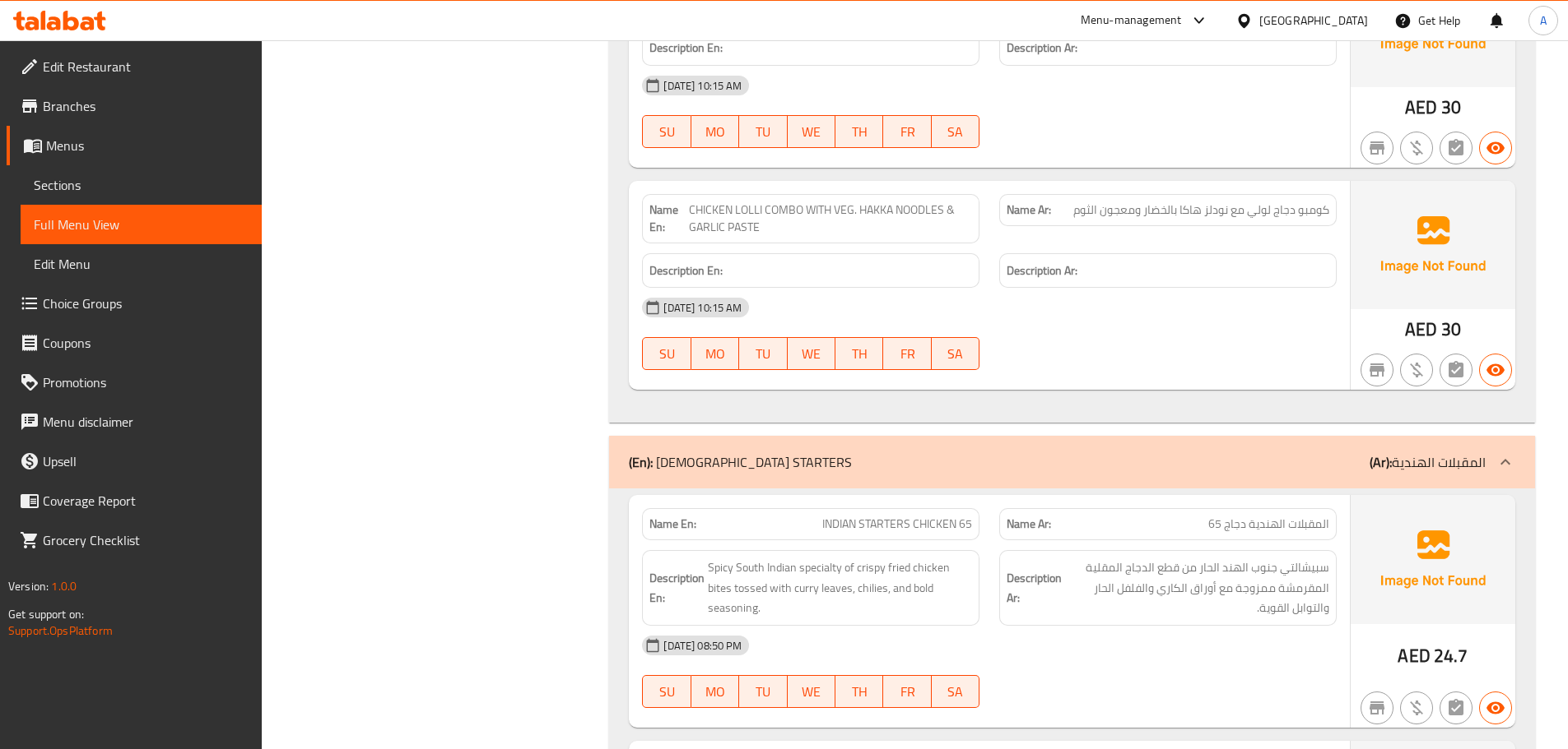
scroll to position [33195, 0]
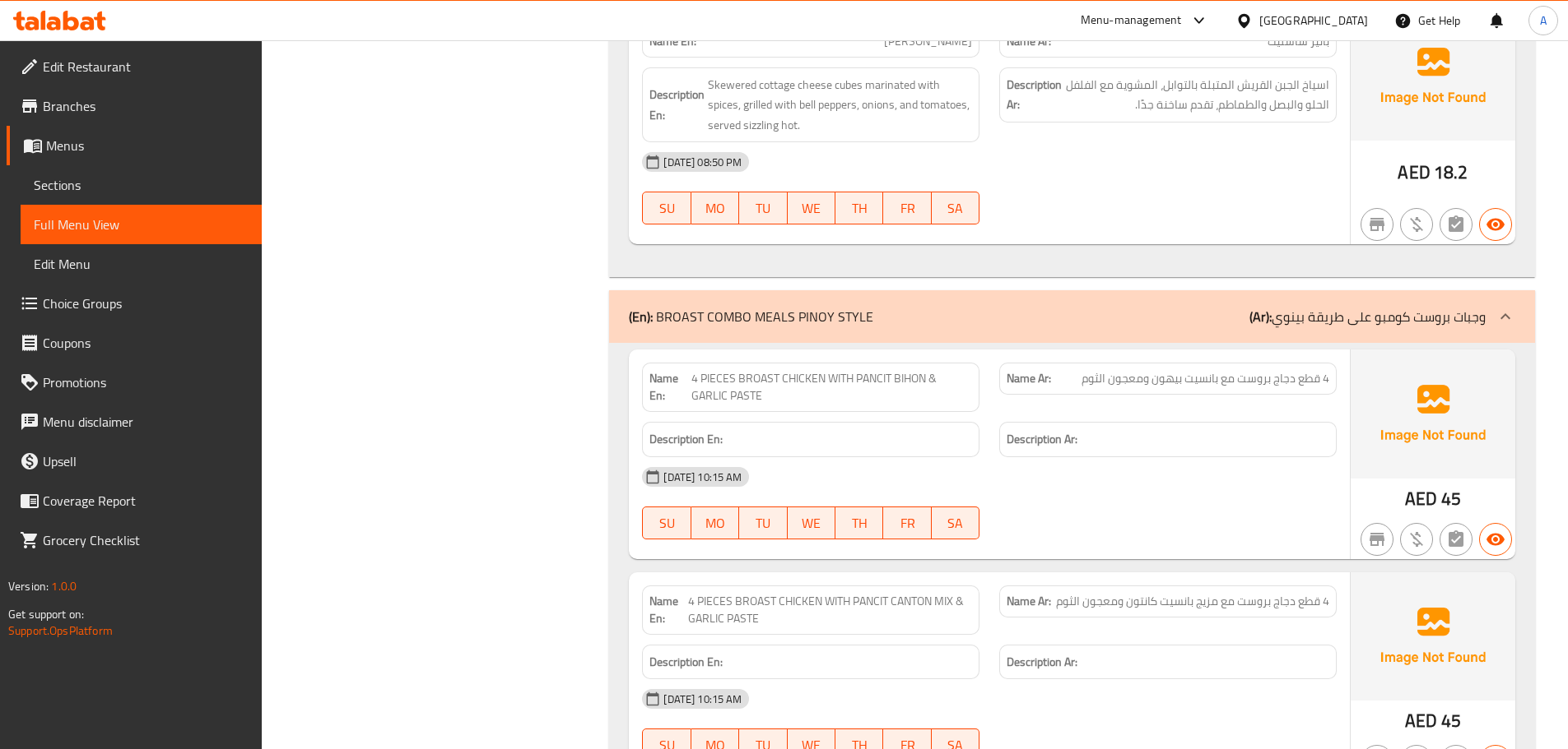
scroll to position [34373, 0]
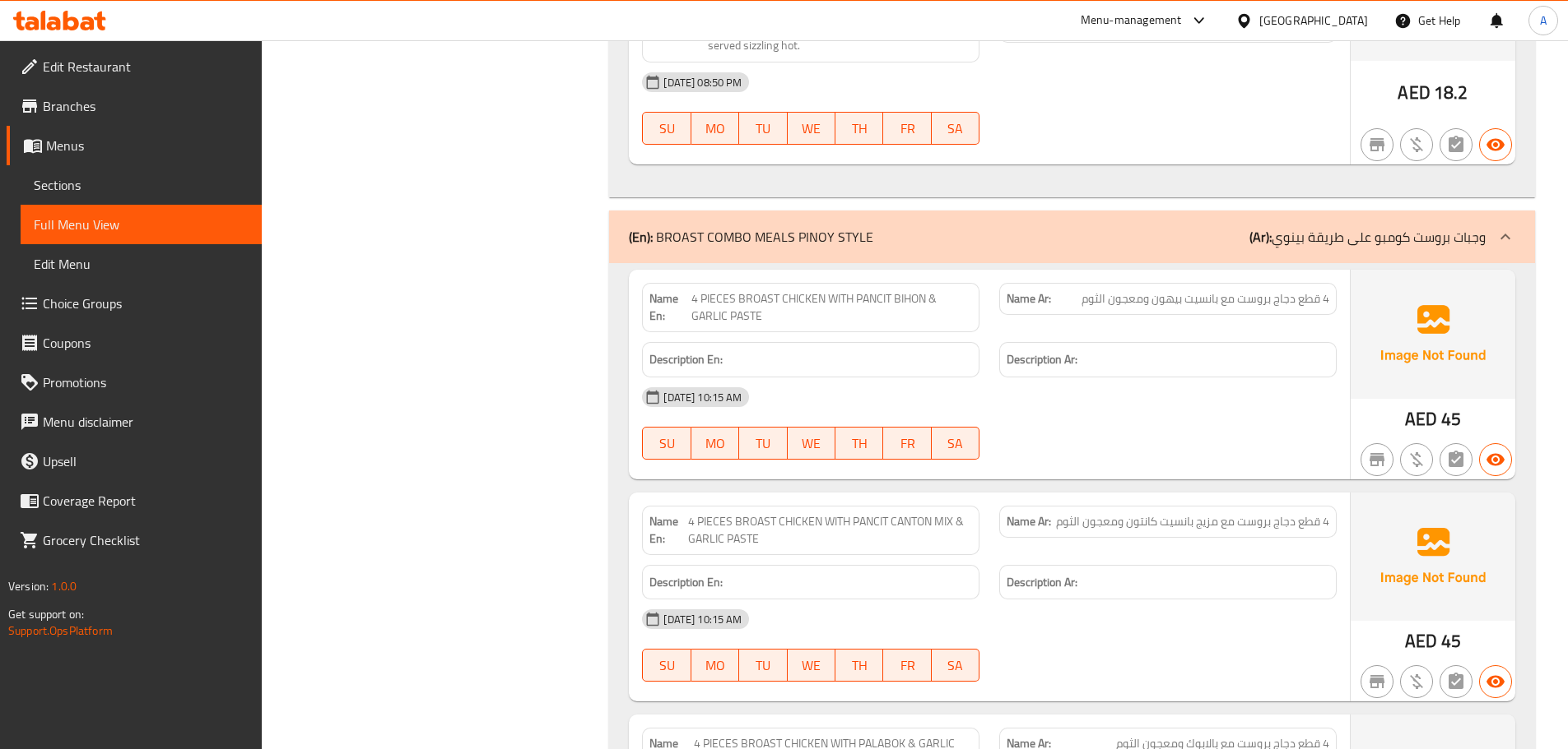
click at [1070, 378] on div "09-09-2025 10:15 AM SU MO TU WE TH FR SA" at bounding box center [989, 424] width 714 height 92
click at [1153, 450] on div at bounding box center [1167, 459] width 357 height 19
drag, startPoint x: 1208, startPoint y: 193, endPoint x: 1130, endPoint y: 195, distance: 78.0
click at [1130, 290] on span "4 قطع دجاج بروست مع بانسيت بيهون ومعجون الثوم" at bounding box center [1205, 298] width 248 height 18
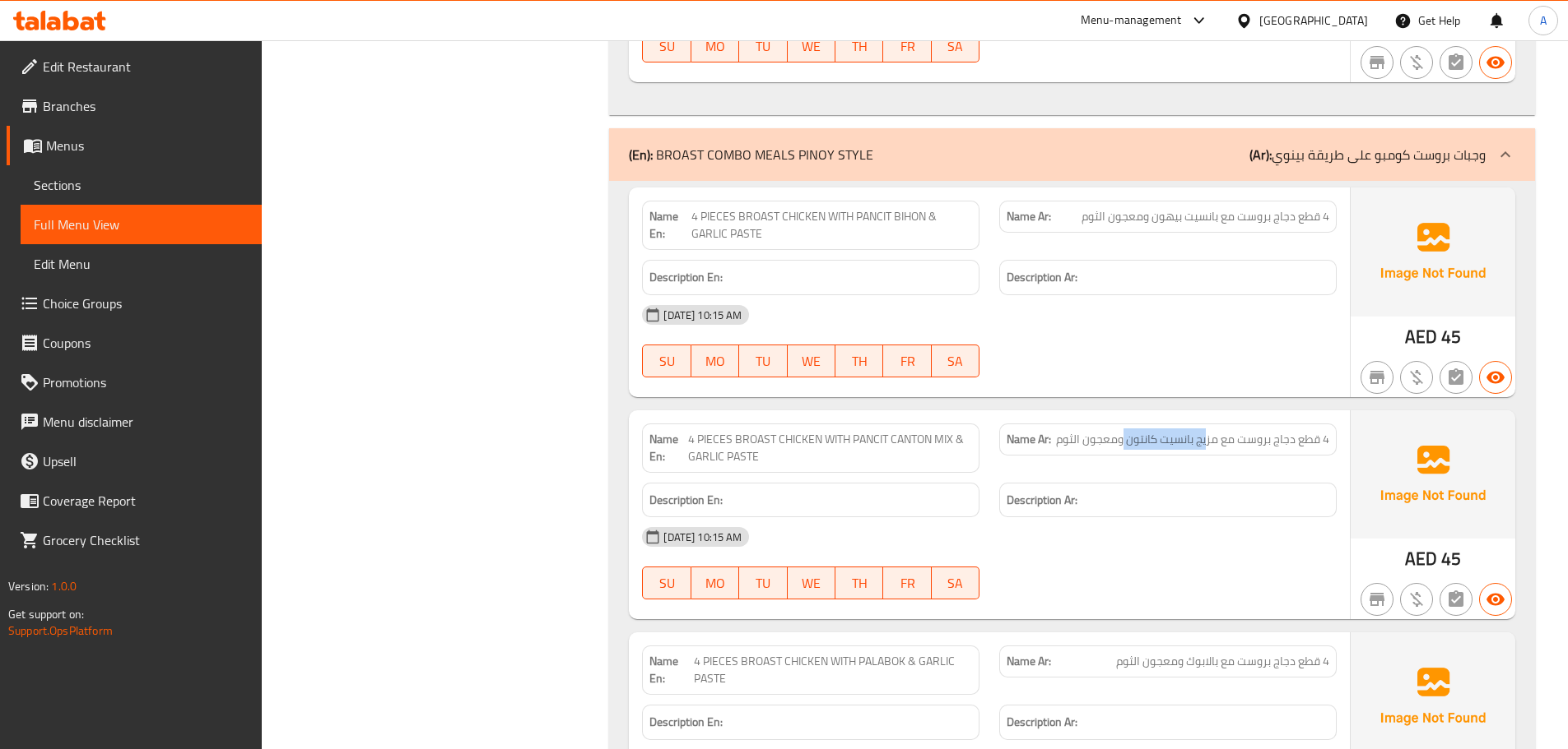
drag, startPoint x: 1206, startPoint y: 329, endPoint x: 1121, endPoint y: 312, distance: 86.7
click at [1121, 424] on div "Name Ar: 4 قطع دجاج بروست مع مزيج بانسيت كانتون ومعجون الثوم" at bounding box center [1168, 439] width 337 height 32
click at [1118, 368] on div at bounding box center [1167, 377] width 357 height 19
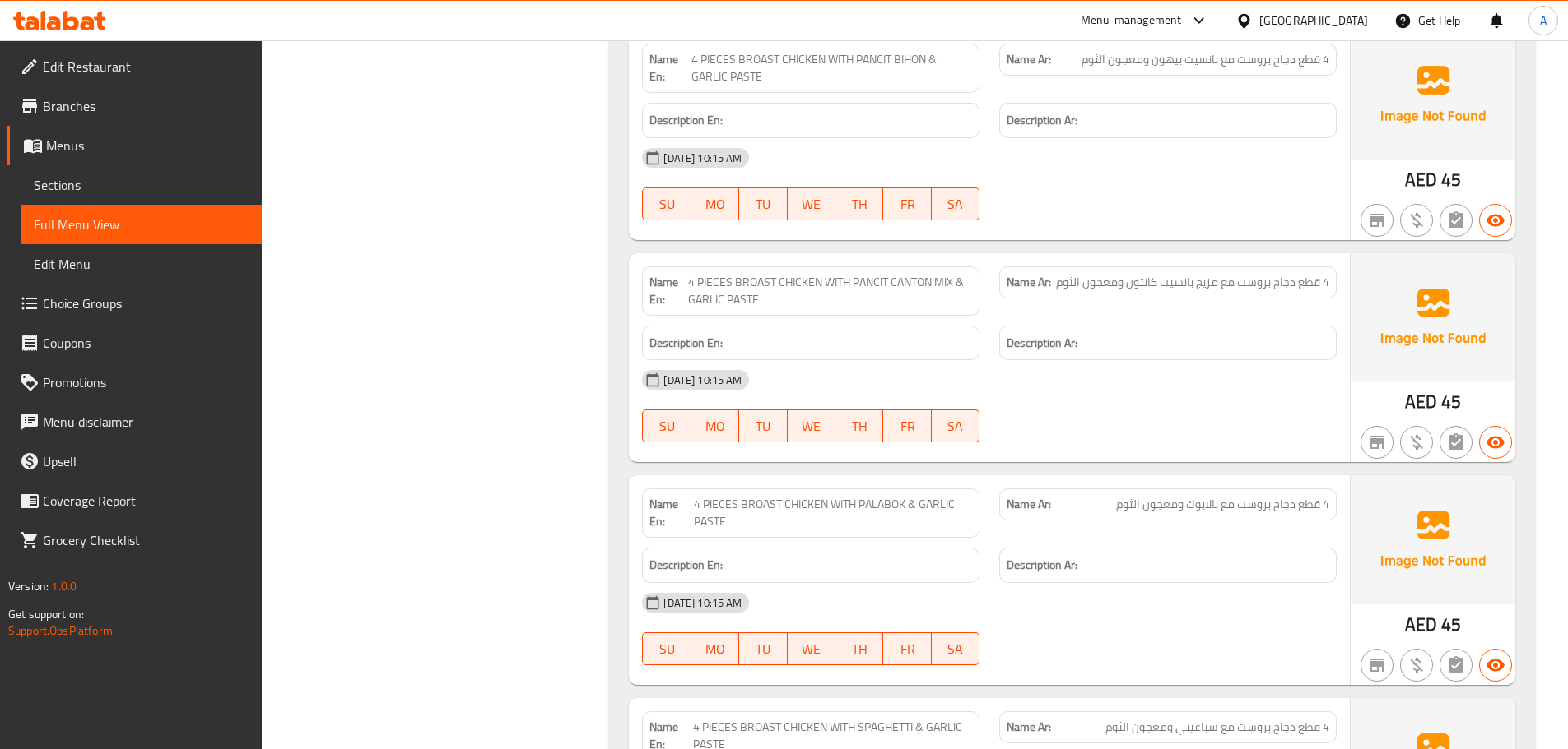
scroll to position [34620, 0]
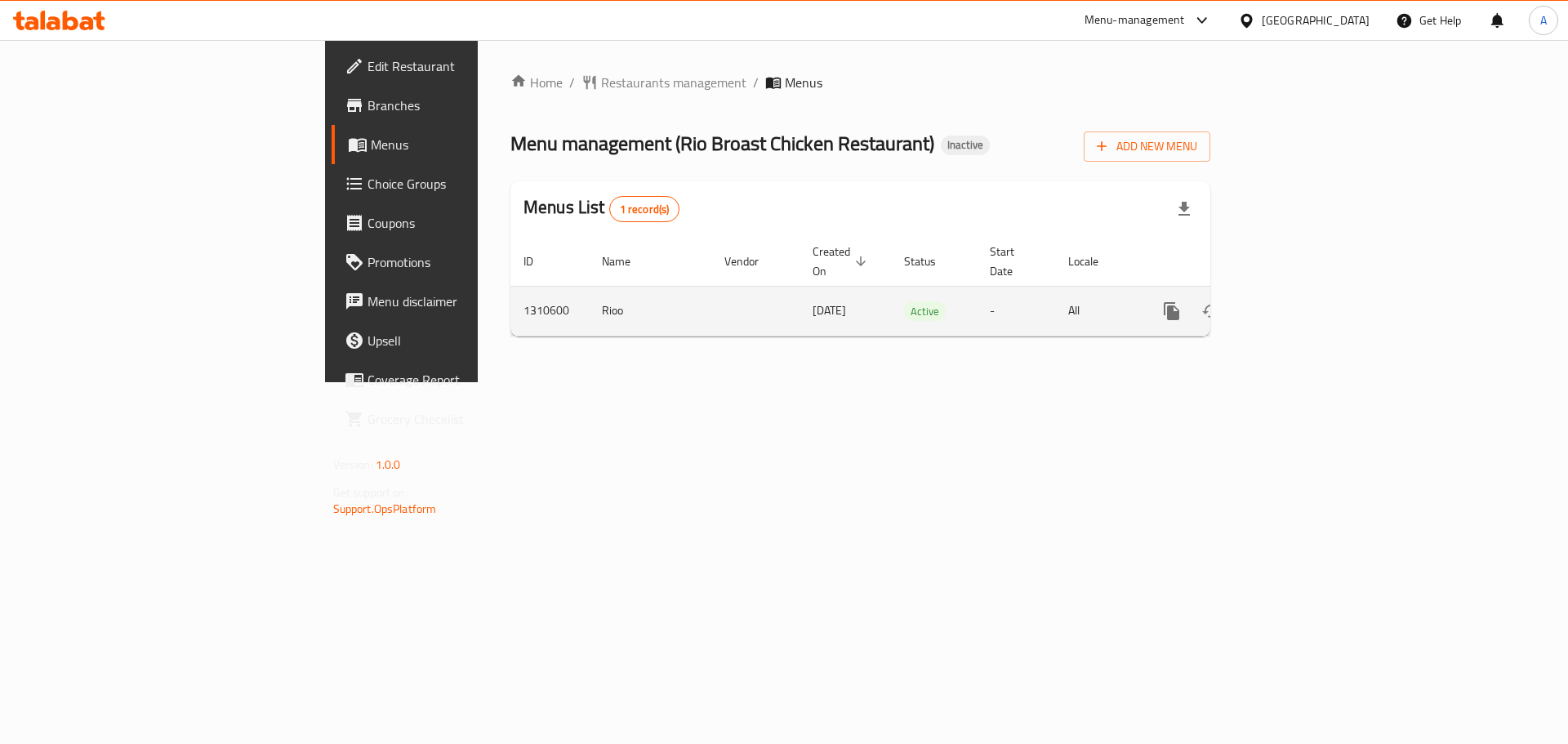
click at [1299, 301] on icon "enhanced table" at bounding box center [1289, 310] width 19 height 19
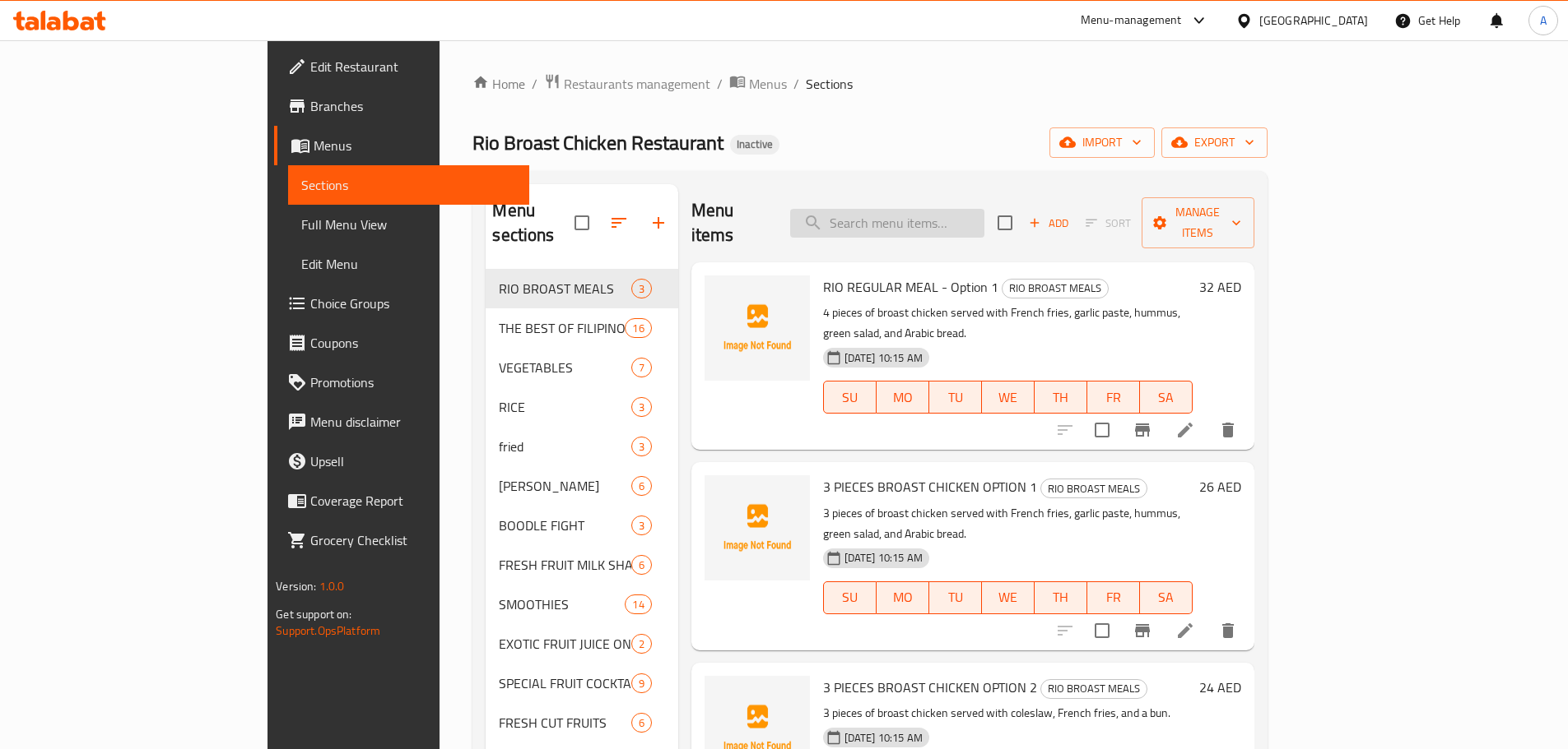
click at [968, 209] on input "search" at bounding box center [887, 223] width 195 height 29
paste input "3 PIECES BROAST CHICKEN COMBO WITH VEG HAKKA NOODLES & GARLIC PASTE"
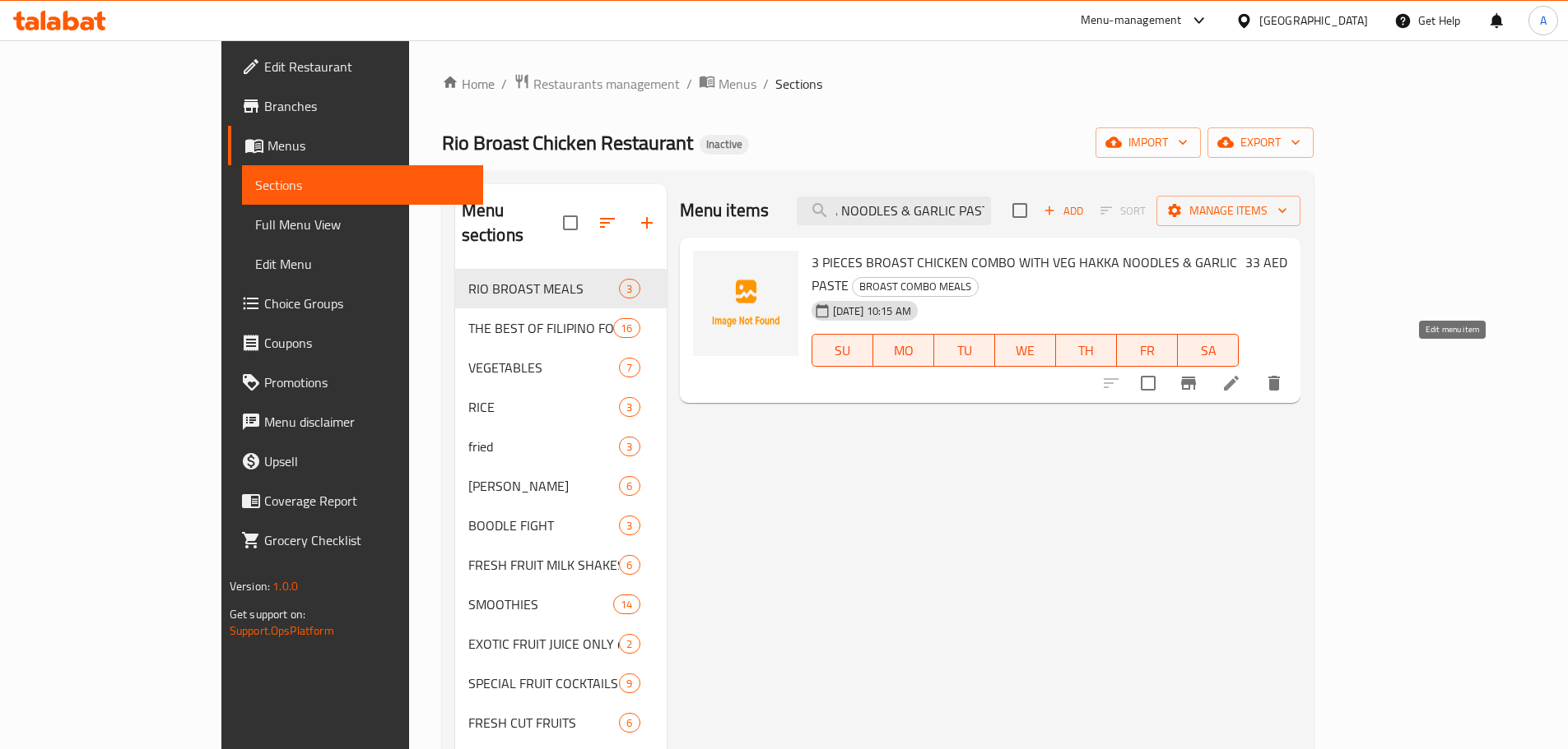
type input "3 PIECES BROAST CHICKEN COMBO WITH VEG HAKKA NOODLES & GARLIC PASTE"
click at [1241, 373] on icon at bounding box center [1231, 382] width 19 height 19
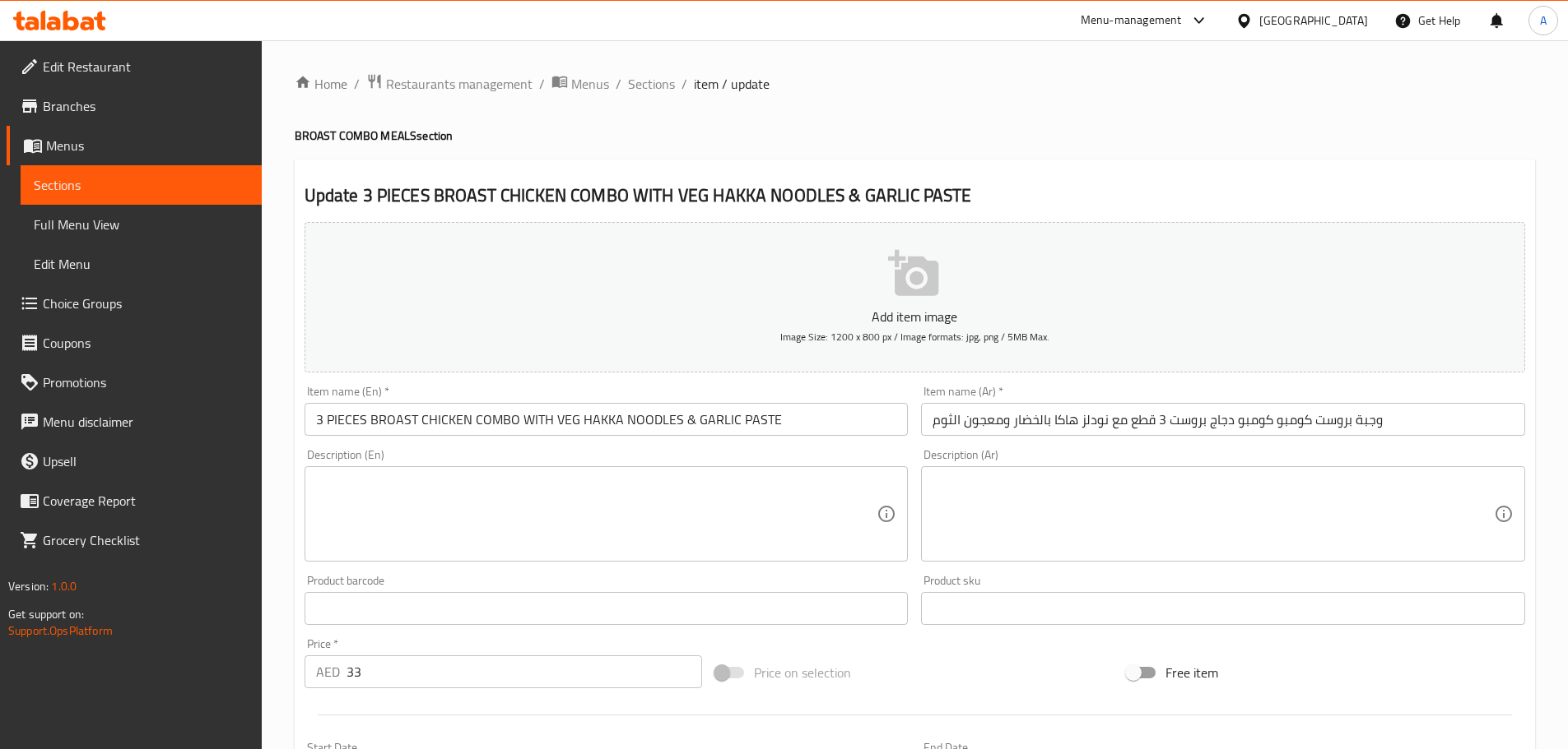
click at [1261, 422] on input "وجبة بروست كومبو كومبو دجاج بروست 3 قطع مع نودلز هاكا بالخضار ومعجون الثوم" at bounding box center [1222, 419] width 604 height 33
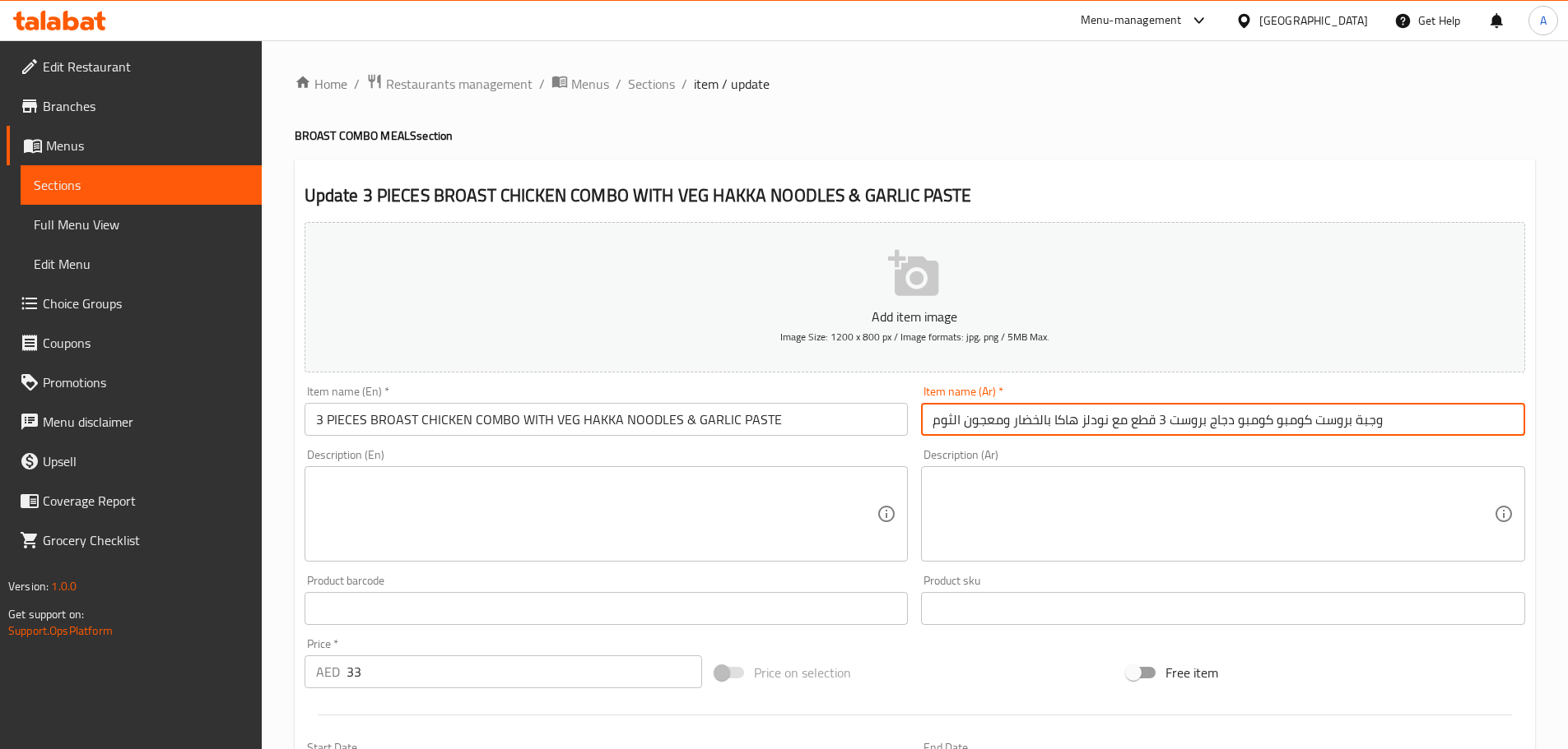
click at [1261, 422] on input "وجبة بروست كومبو كومبو دجاج بروست 3 قطع مع نودلز هاكا بالخضار ومعجون الثوم" at bounding box center [1222, 419] width 604 height 33
click at [1413, 423] on input "وجبة بروست كومبو دجاج بروست 3 قطع مع نودلز هاكا بالخضار ومعجون الثوم" at bounding box center [1222, 419] width 604 height 33
click at [1333, 418] on input "وجبة بروست كومبو دجاج بروست 3 قطع مع نودلز هاكا بالخضار ومعجون الثوم" at bounding box center [1222, 419] width 604 height 33
click at [1181, 424] on input "بروست كومبو دجاج بروست 3 قطع مع نودلز هاكا بالخضار ومعجون الثوم" at bounding box center [1222, 419] width 604 height 33
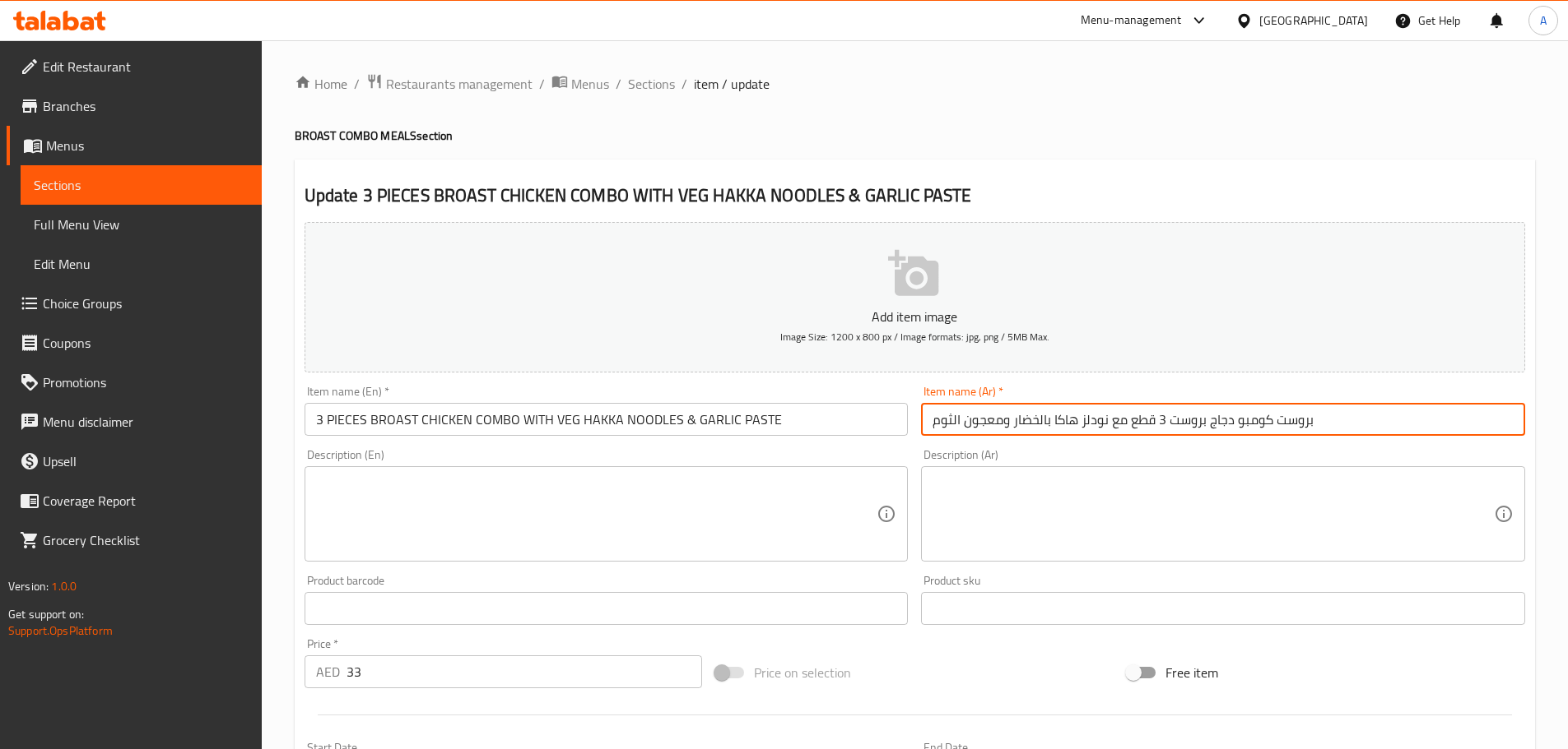
click at [1181, 424] on input "بروست كومبو دجاج بروست 3 قطع مع نودلز هاكا بالخضار ومعجون الثوم" at bounding box center [1222, 419] width 604 height 33
click at [1286, 420] on input "بروست كومبو دجاج 3 قطع مع نودلز هاكا بالخضار ومعجون الثوم" at bounding box center [1222, 419] width 604 height 33
type input "بروست كومبو دجاج 3 قطع مع نودلز هاكا بالخضار ومعجون الثوم"
